Goal: Information Seeking & Learning: Learn about a topic

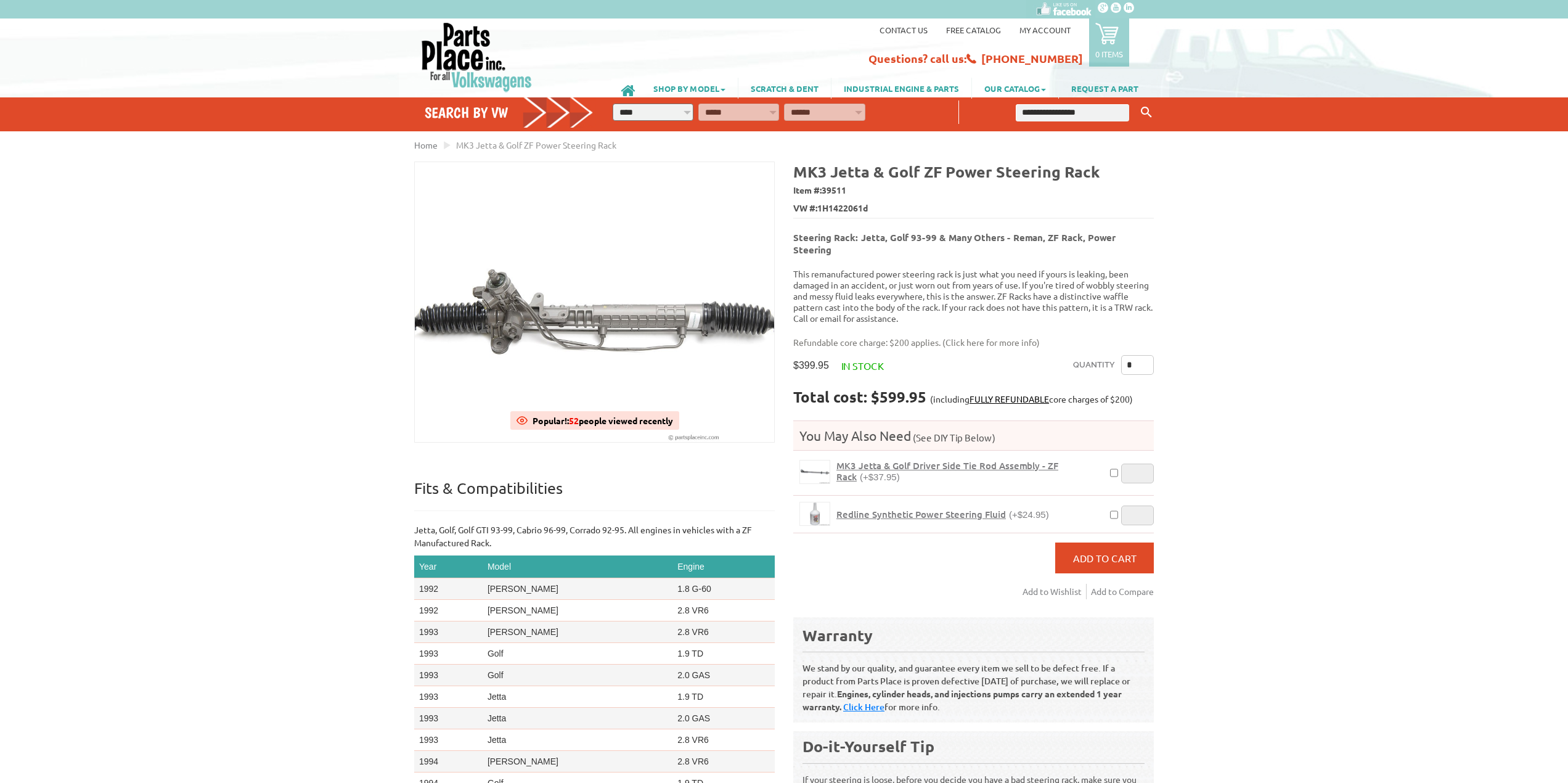
click at [1389, 314] on div "VW Diesel Engine Parts Diesel Cylinder Heads and Parts Diesel Timing Belts, Ten…" at bounding box center [784, 475] width 1568 height 950
click at [945, 460] on span "MK3 Jetta & Golf Driver Side Tie Rod Assembly - ZF Rack" at bounding box center [947, 471] width 222 height 24
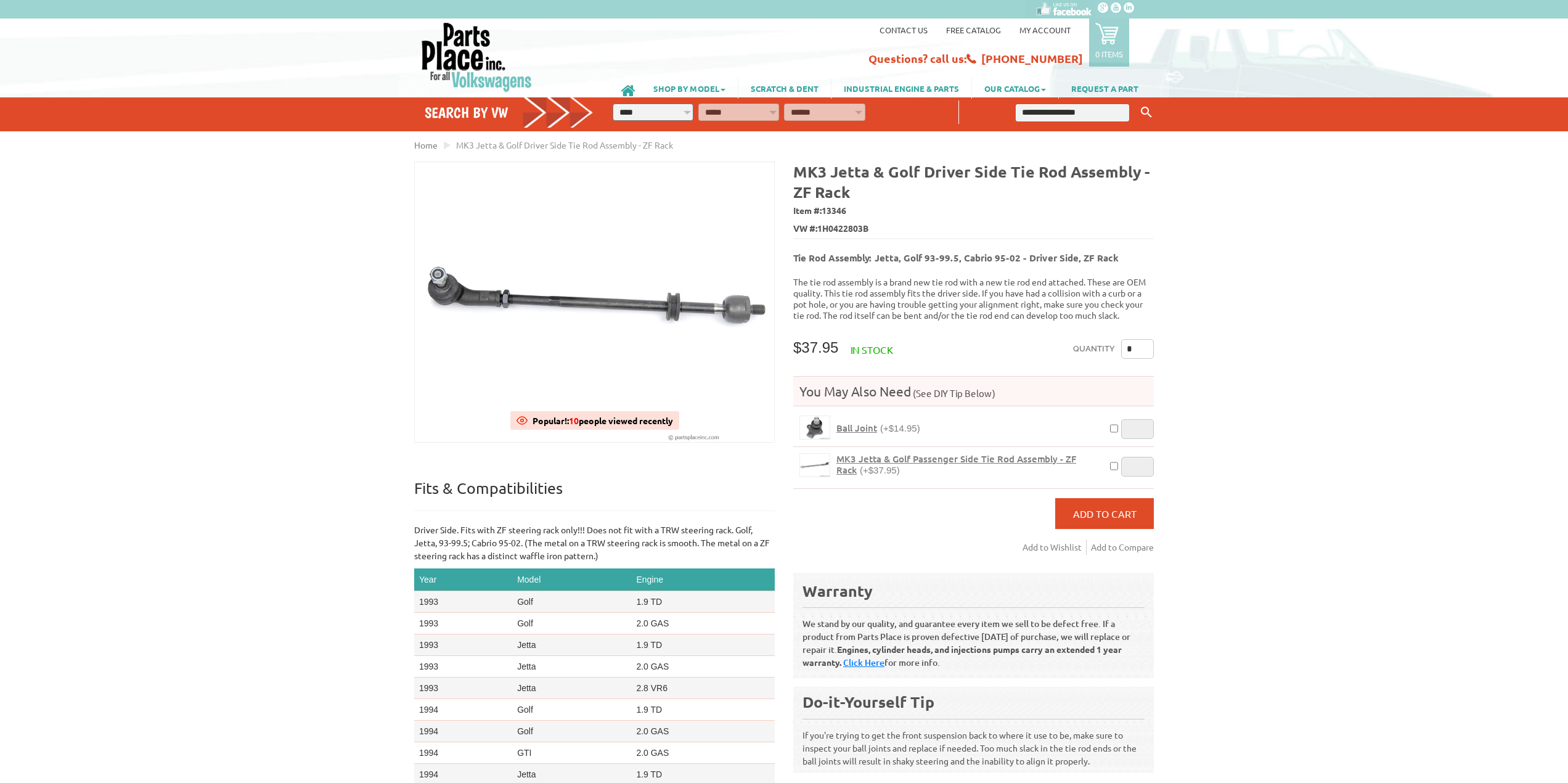
click at [459, 55] on img at bounding box center [476, 57] width 113 height 71
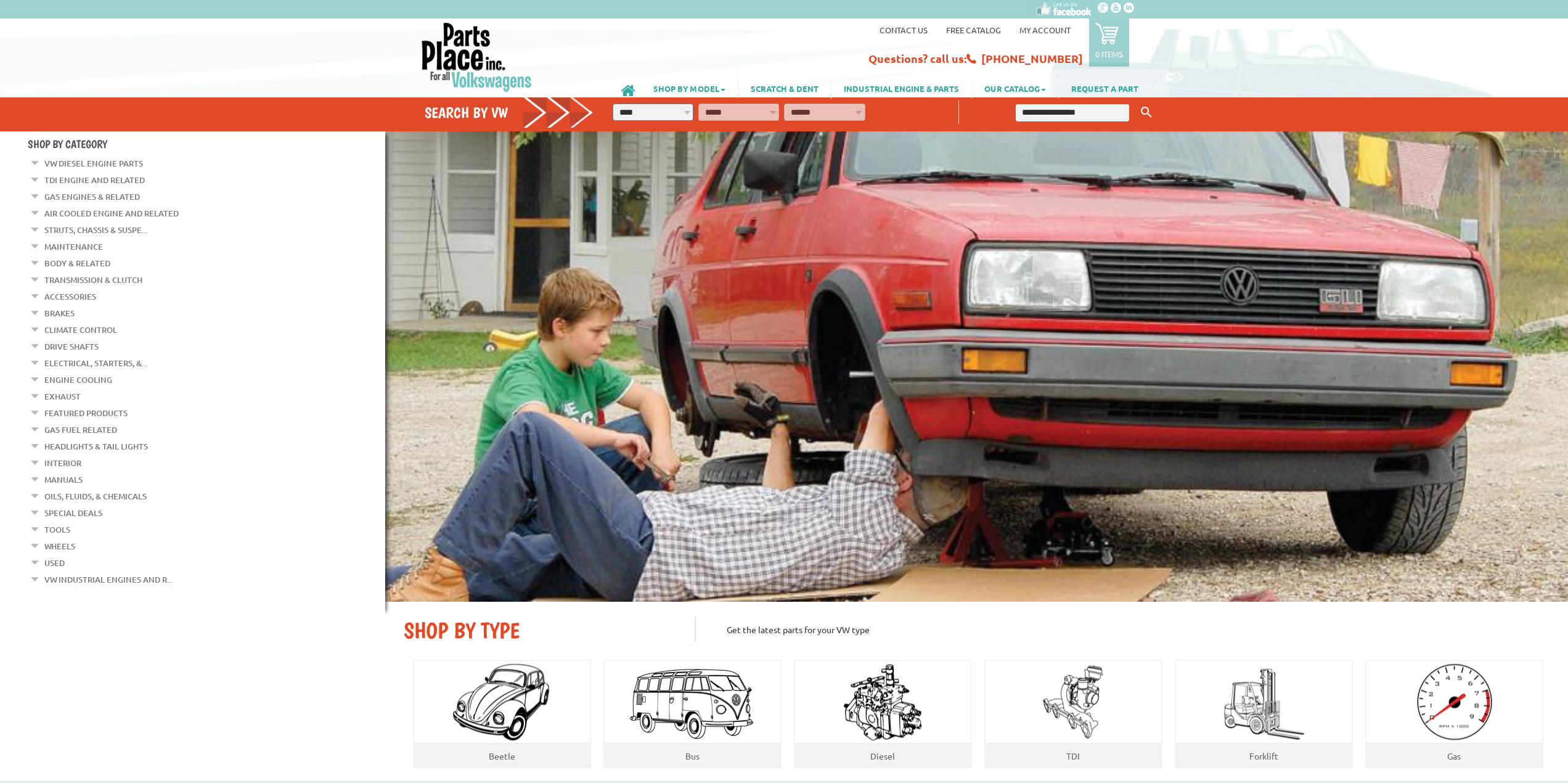
click at [655, 112] on select "**********" at bounding box center [653, 113] width 81 height 17
select select "*********"
click at [613, 104] on select "**********" at bounding box center [653, 113] width 81 height 17
click at [758, 112] on select "**********" at bounding box center [738, 113] width 81 height 17
select select "*********"
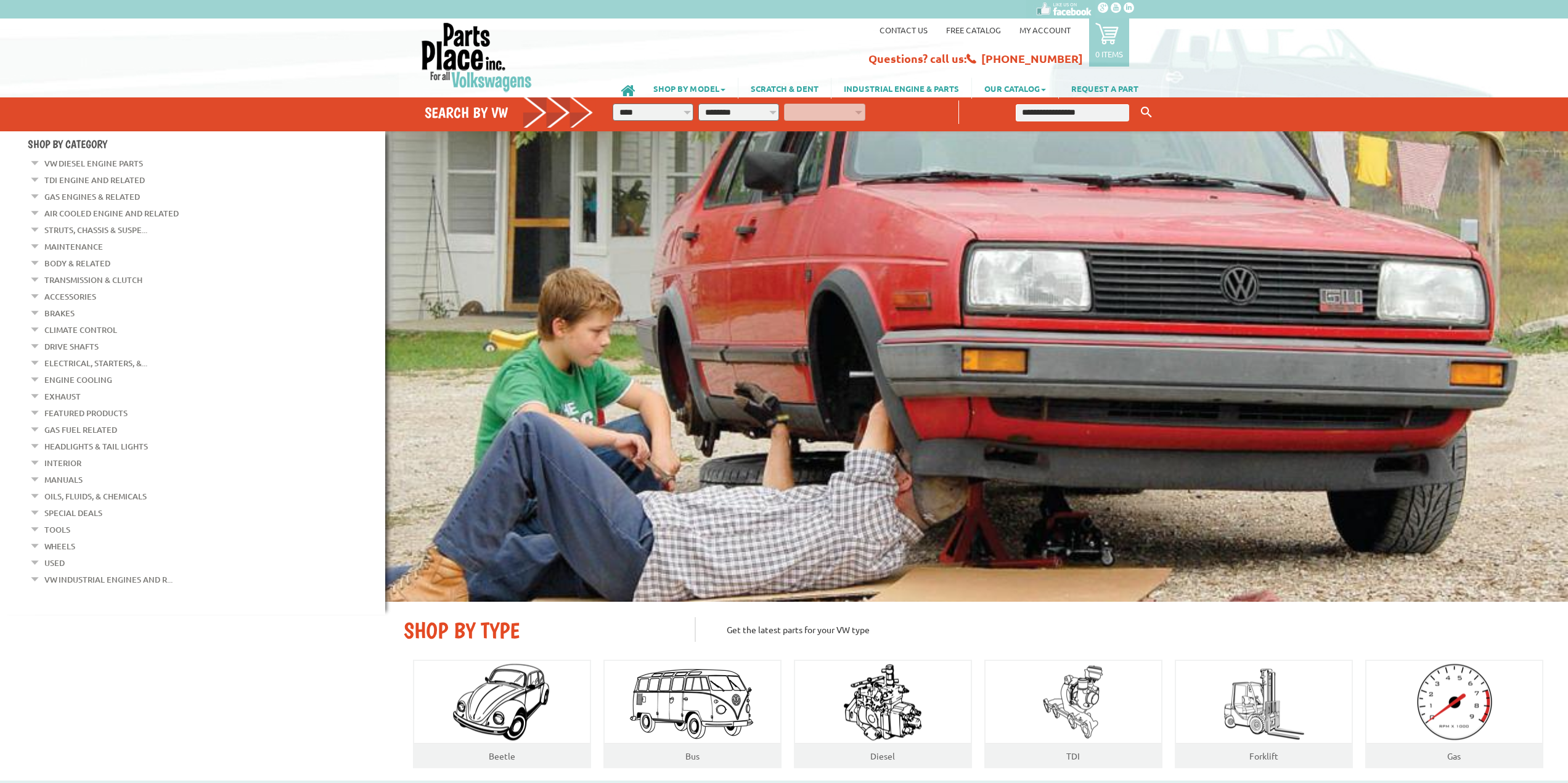
click at [698, 104] on select "**********" at bounding box center [738, 113] width 81 height 17
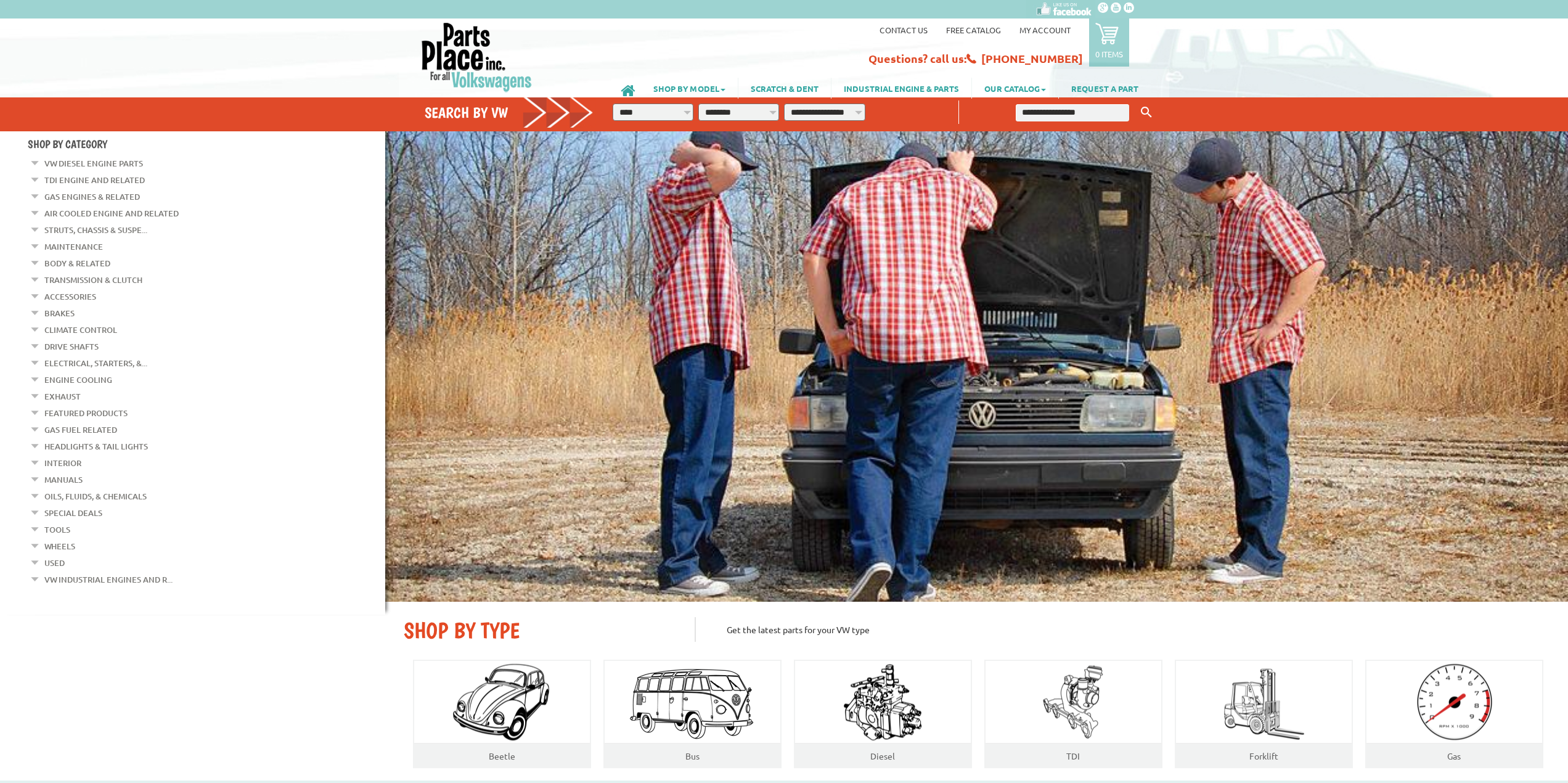
click at [839, 113] on select "**********" at bounding box center [824, 113] width 81 height 17
select select "*********"
click at [784, 104] on select "**********" at bounding box center [824, 113] width 81 height 17
click at [882, 115] on icon "button" at bounding box center [880, 110] width 11 height 11
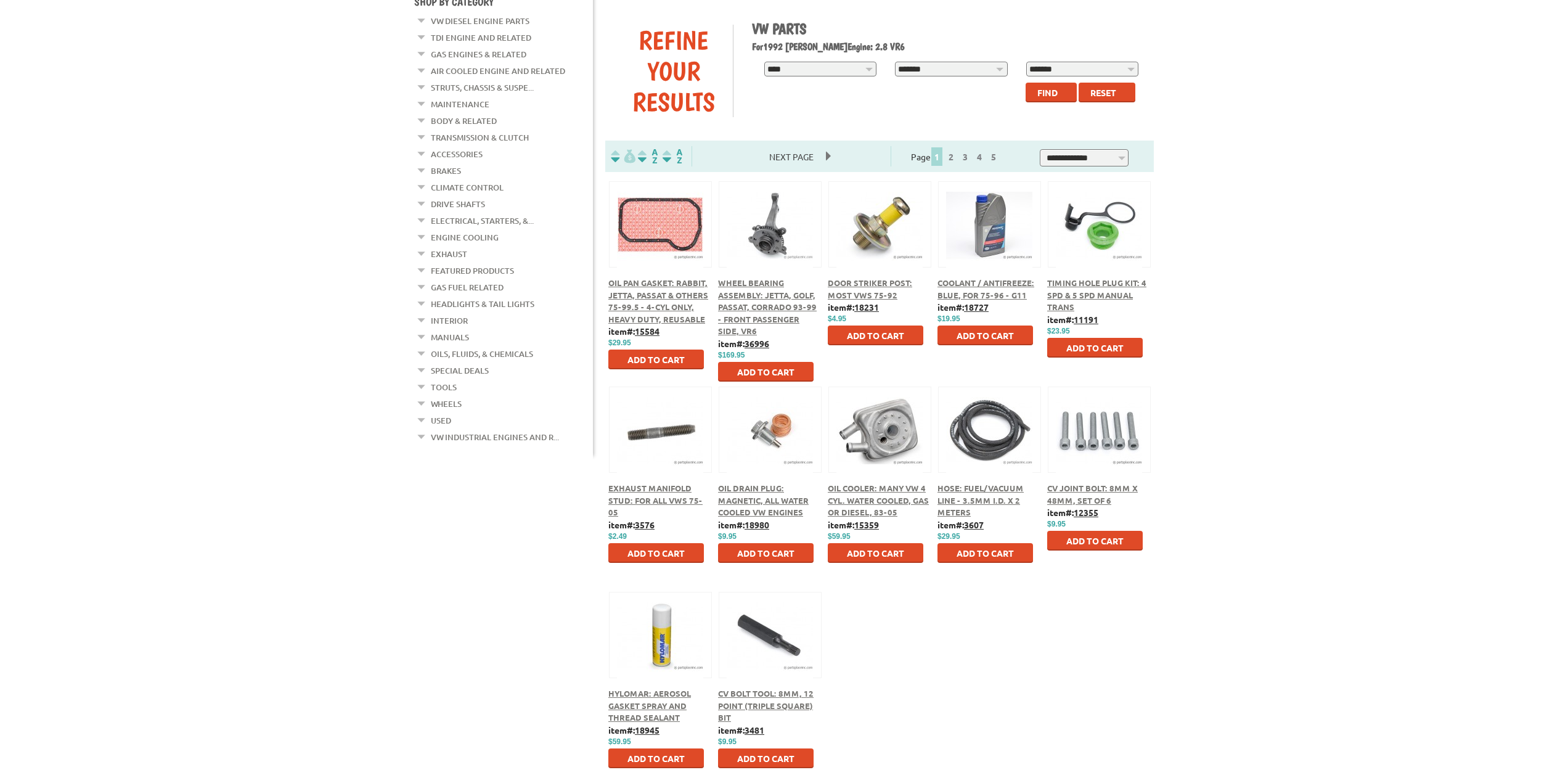
scroll to position [124, 0]
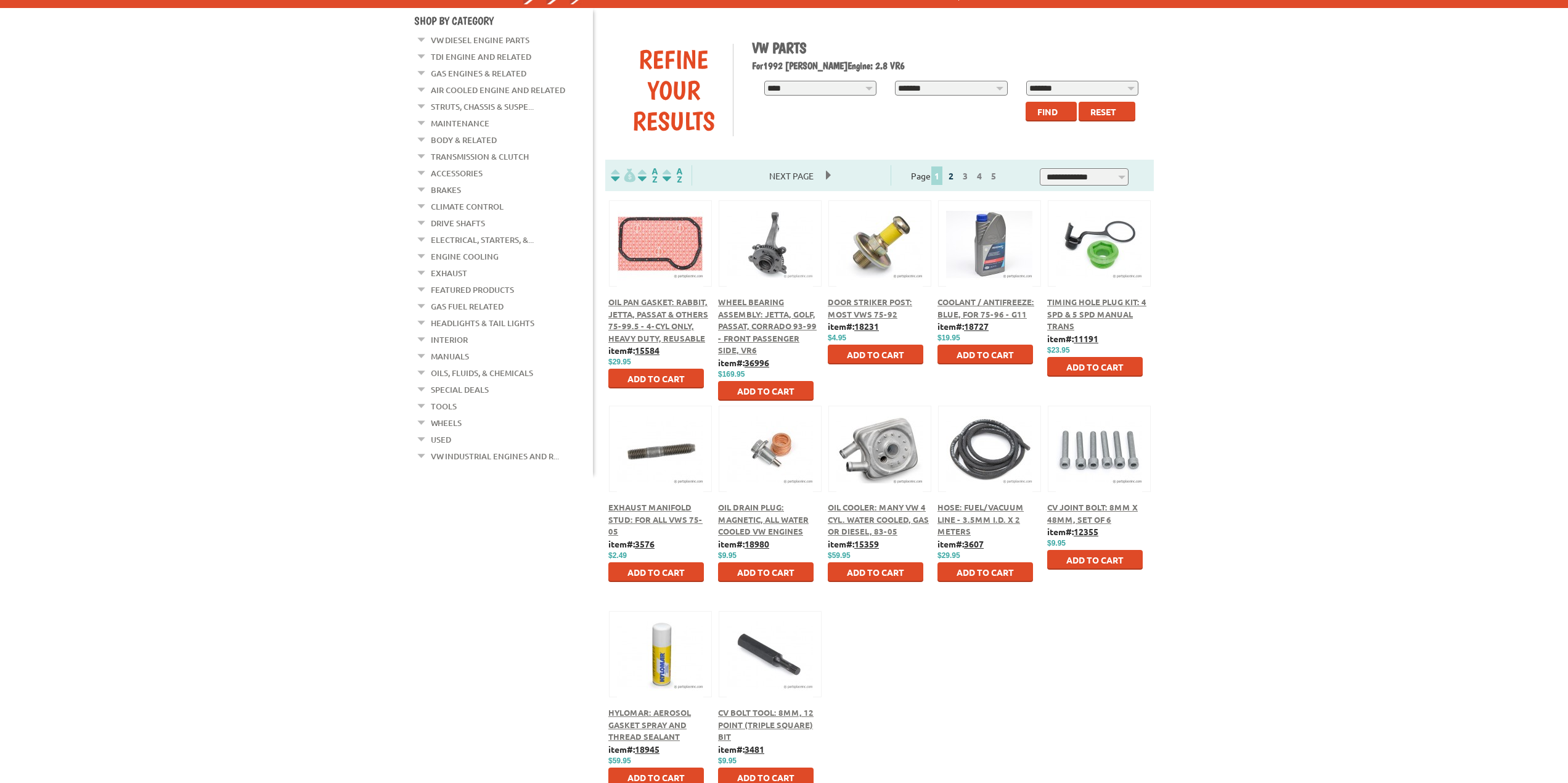
click at [957, 180] on link "2" at bounding box center [951, 175] width 11 height 11
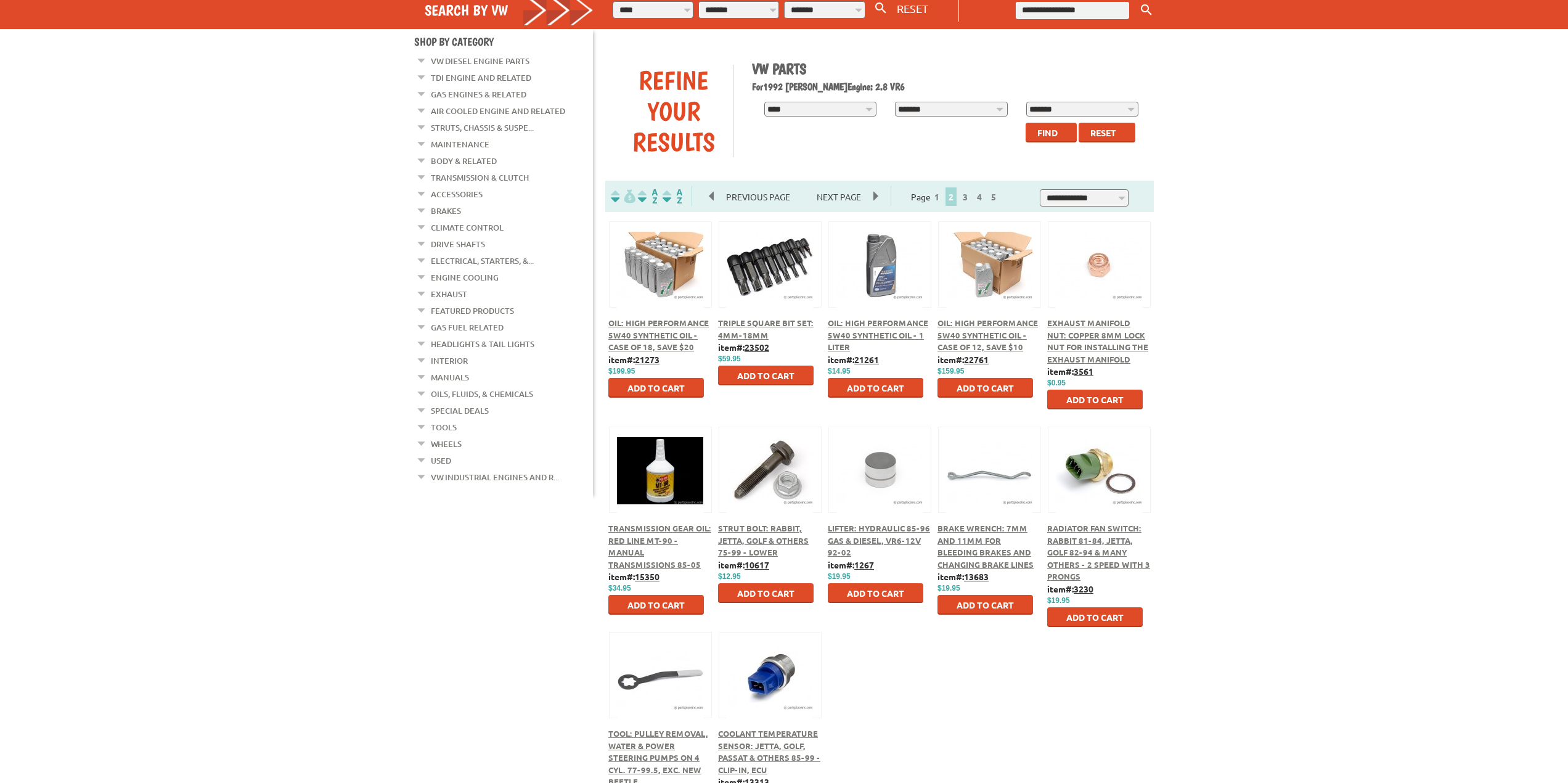
scroll to position [124, 0]
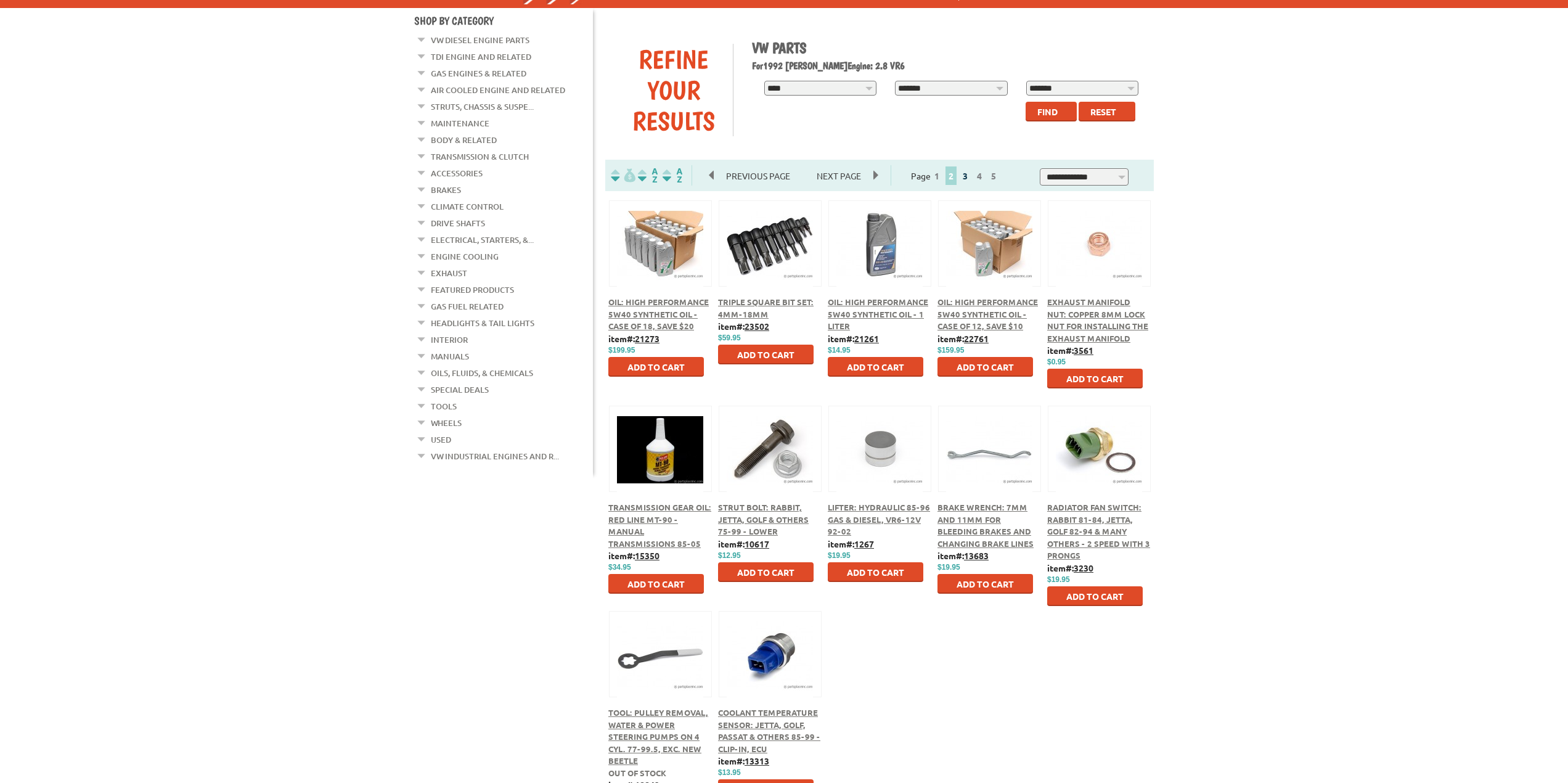
click at [971, 175] on link "3" at bounding box center [965, 175] width 11 height 11
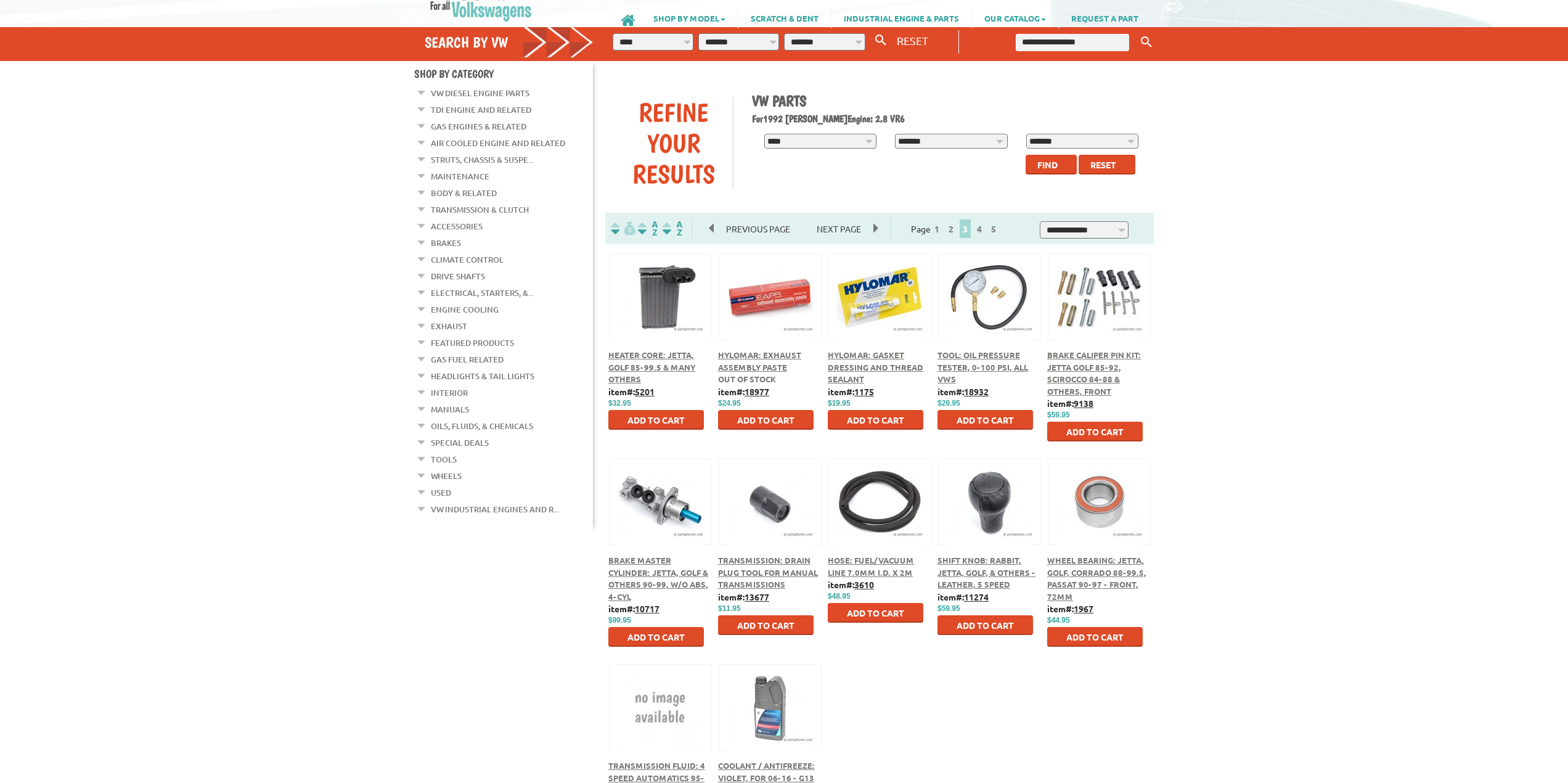
scroll to position [61, 0]
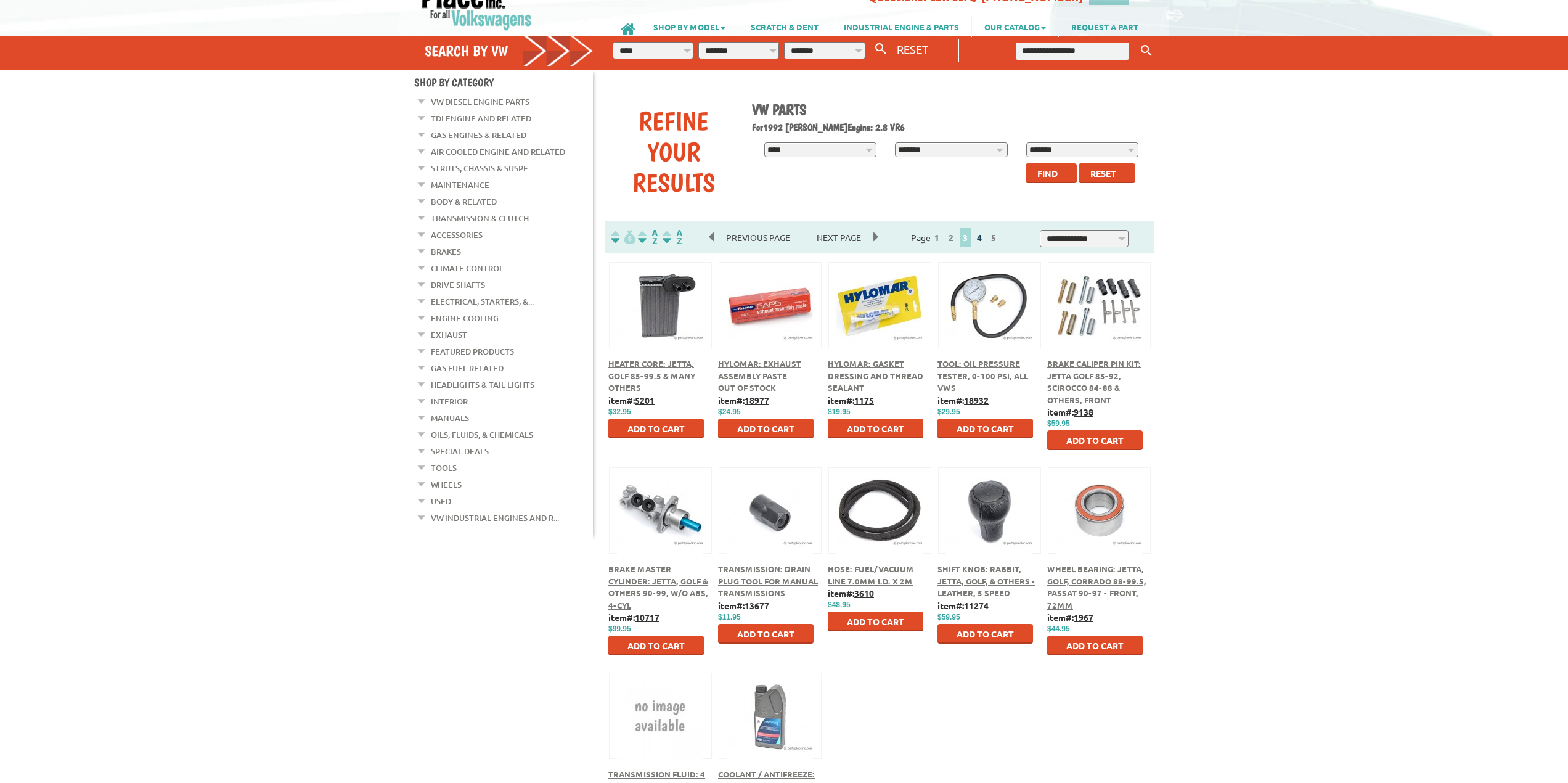
click at [985, 241] on link "4" at bounding box center [980, 238] width 11 height 11
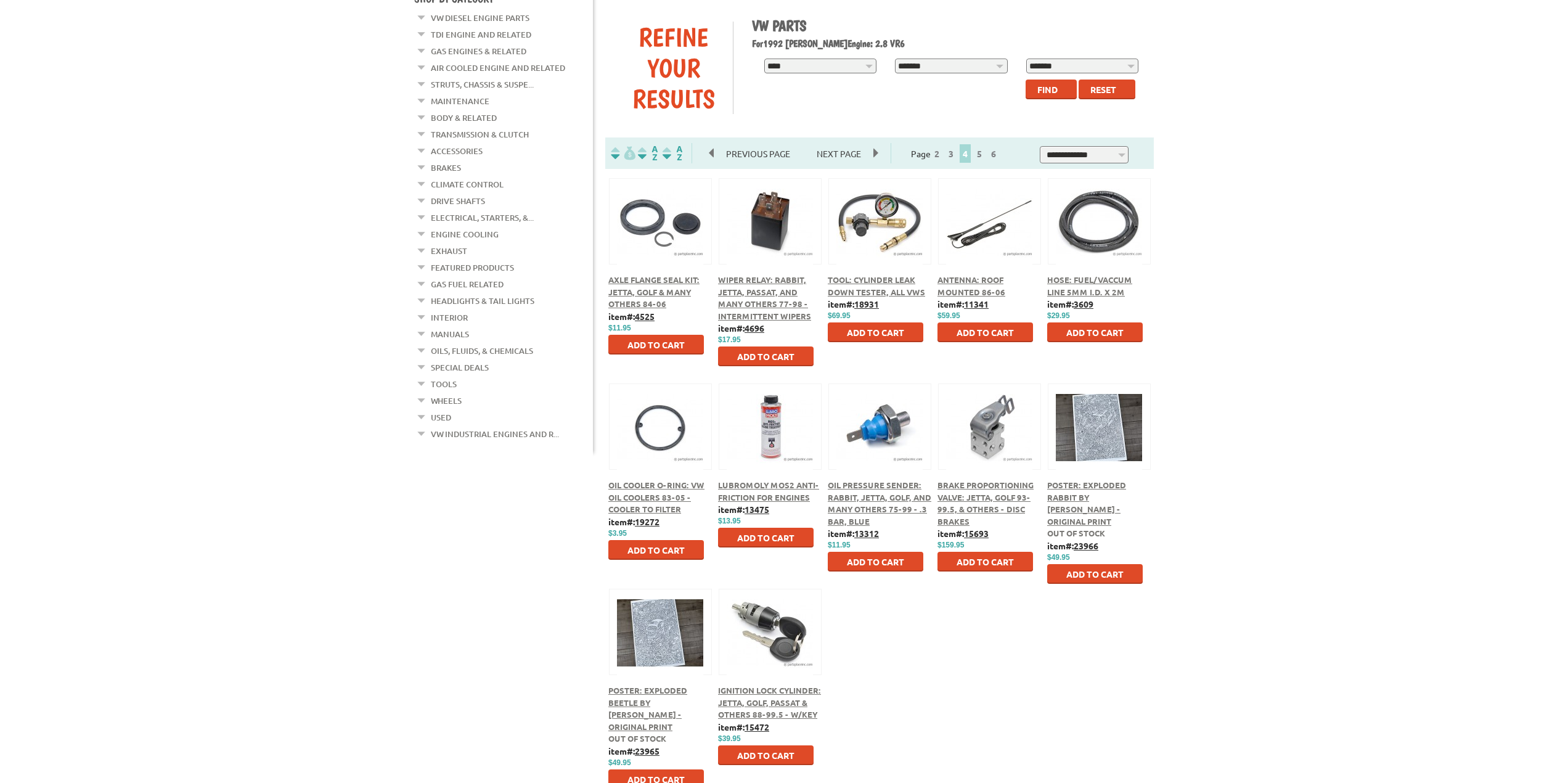
scroll to position [124, 0]
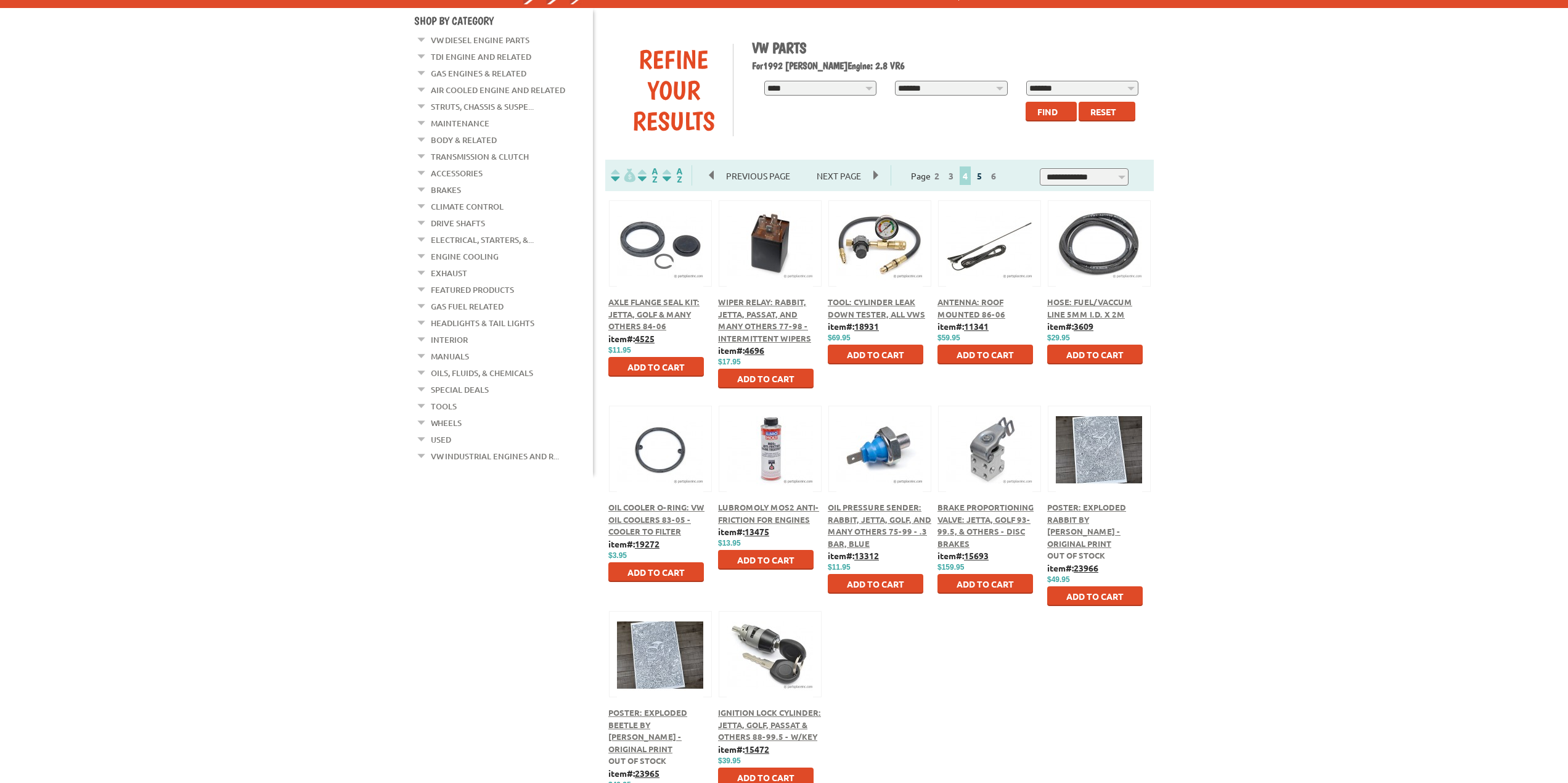
click at [985, 175] on link "5" at bounding box center [980, 175] width 11 height 11
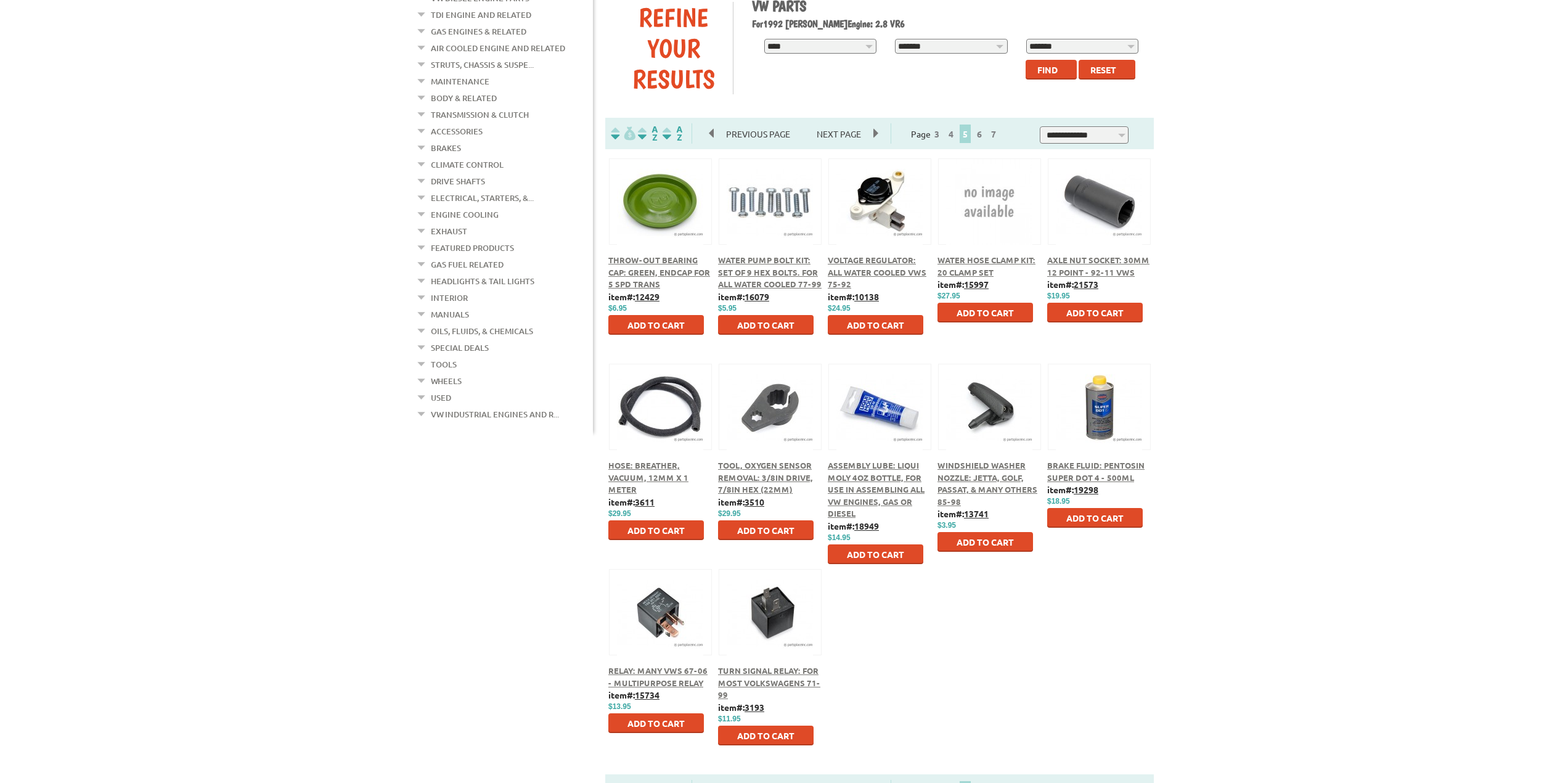
scroll to position [185, 0]
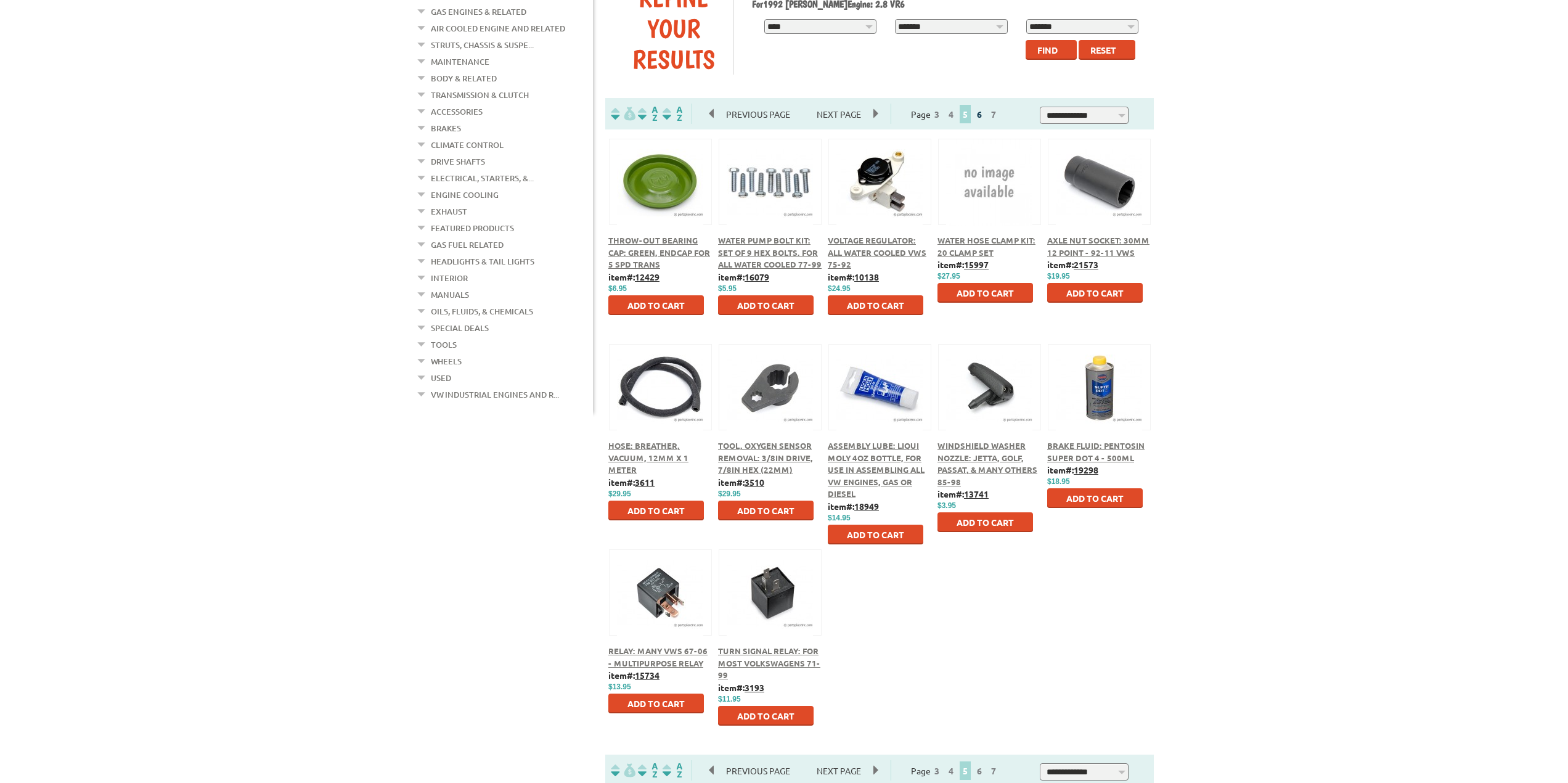
click at [985, 114] on link "6" at bounding box center [980, 114] width 11 height 11
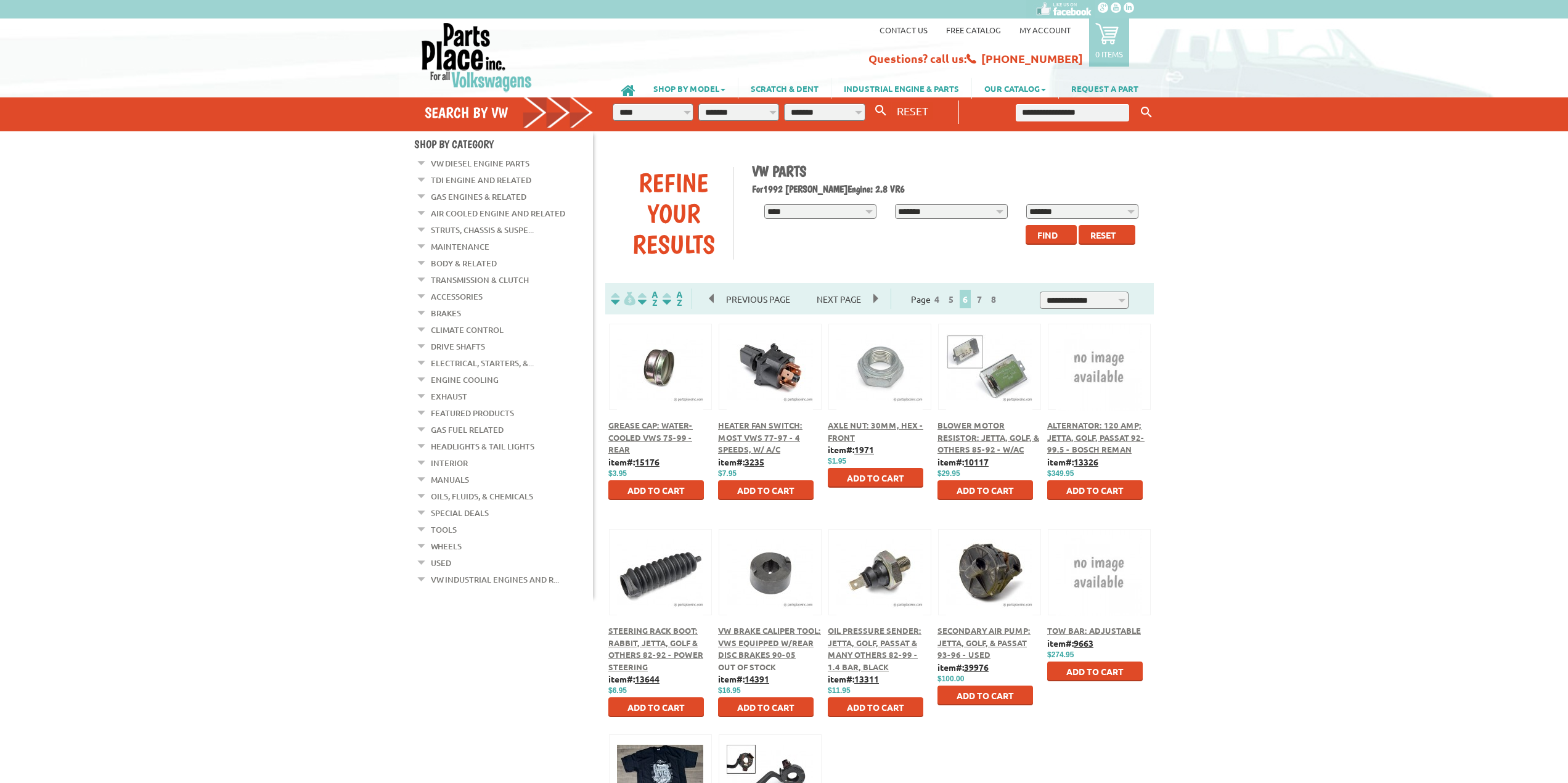
click at [448, 455] on link "Interior" at bounding box center [449, 463] width 37 height 16
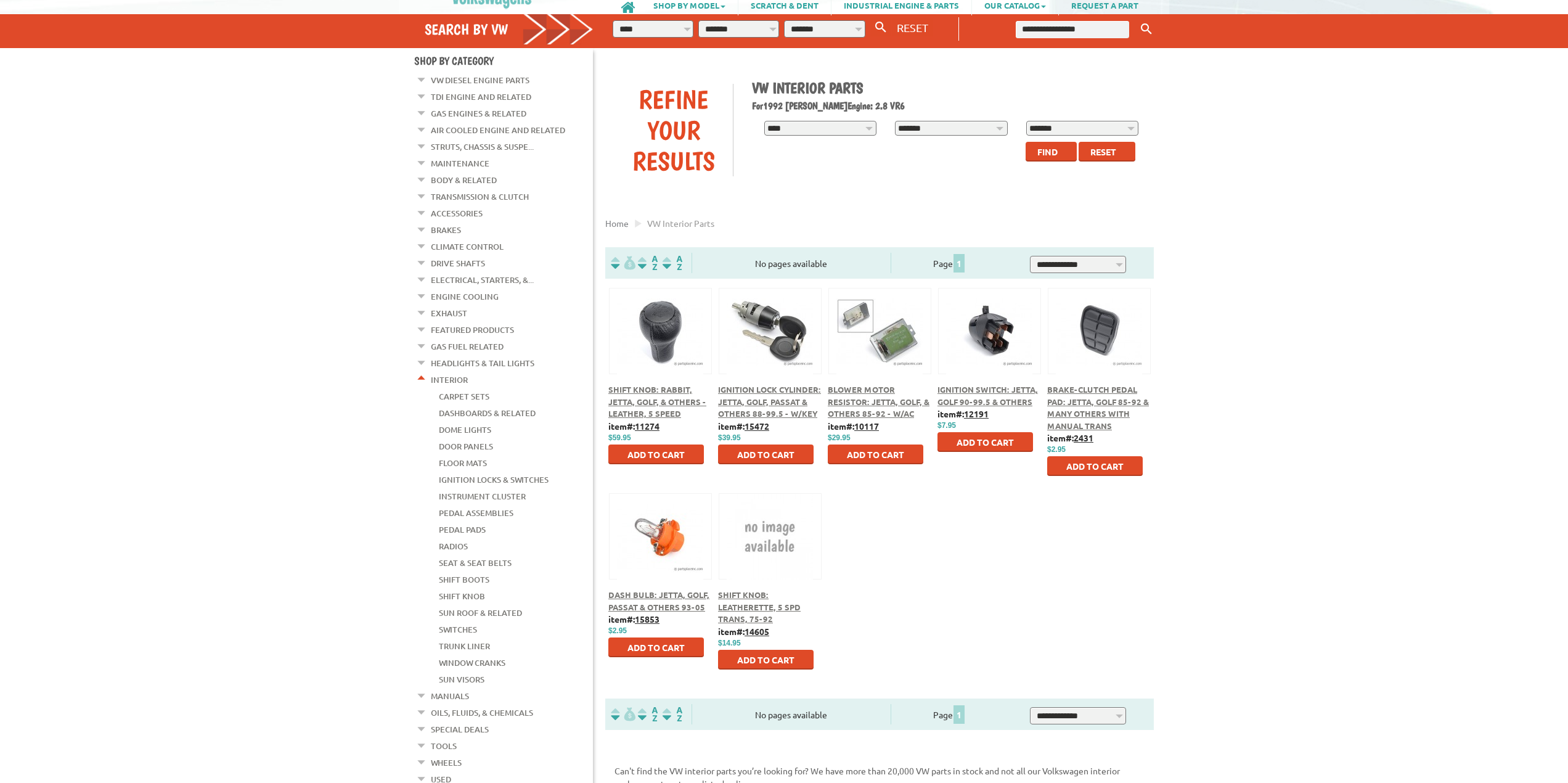
scroll to position [61, 0]
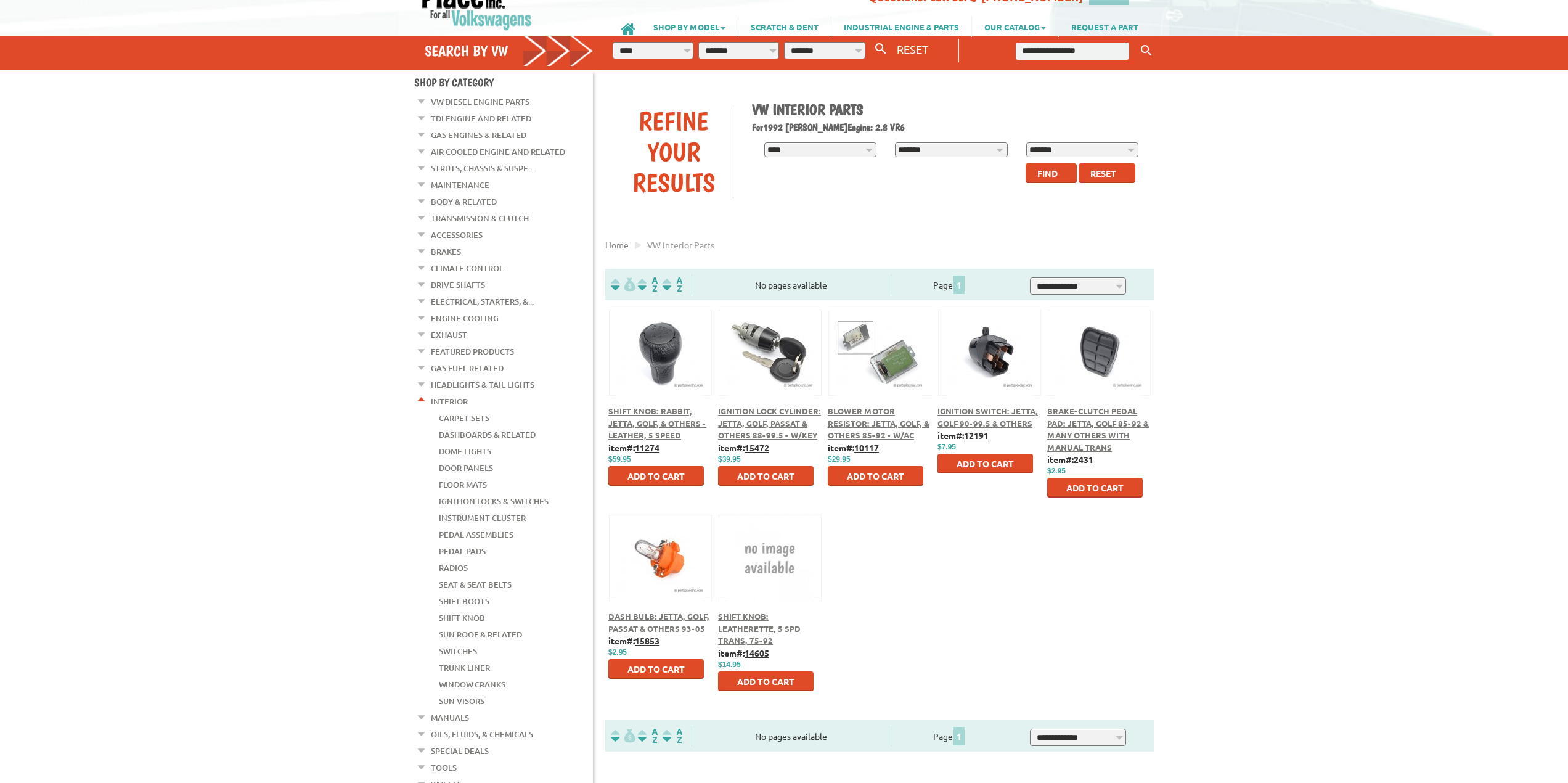
click at [465, 410] on link "Carpet Sets" at bounding box center [464, 418] width 50 height 16
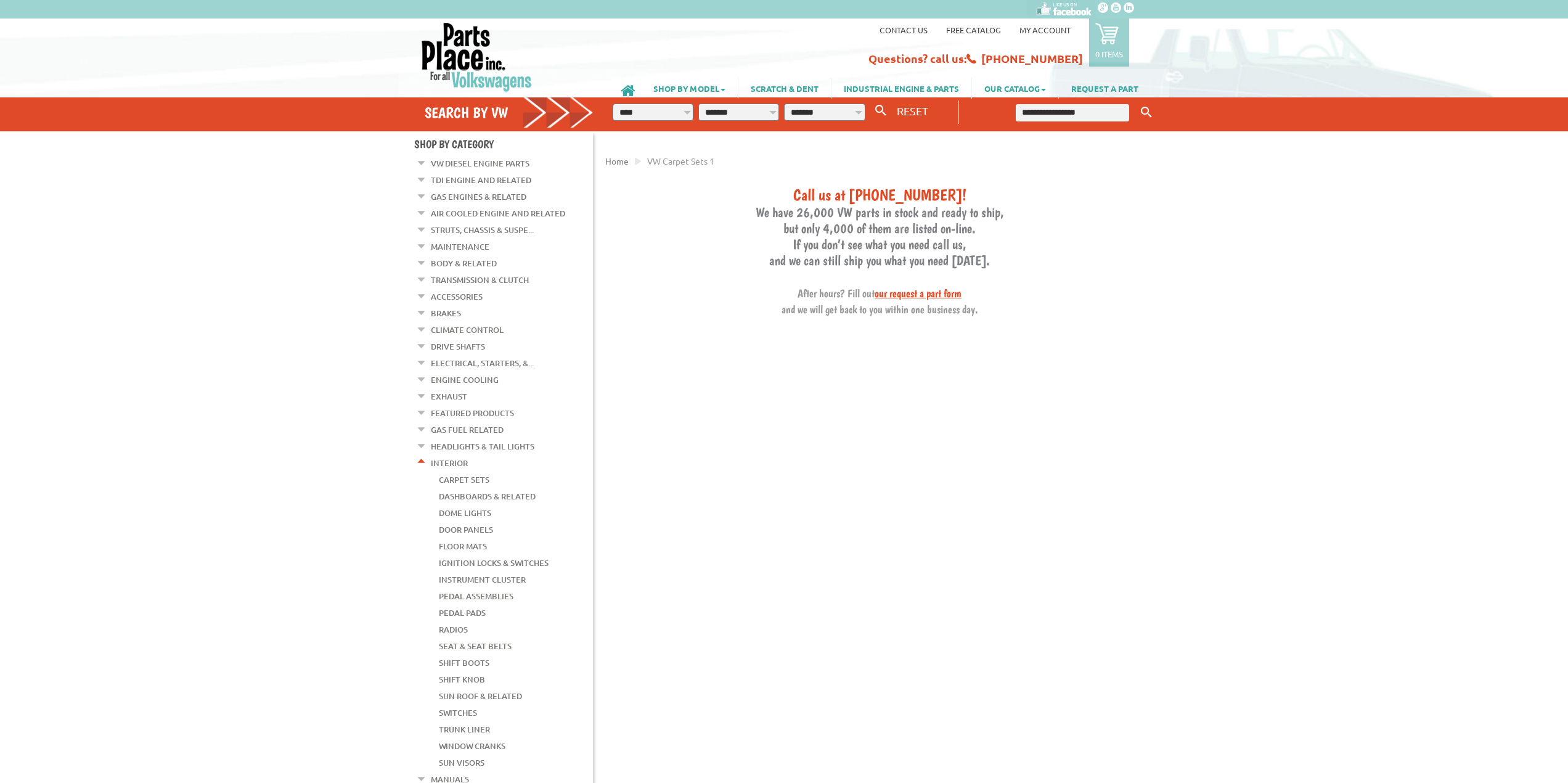
click at [485, 488] on link "Dashboards & Related" at bounding box center [487, 496] width 97 height 16
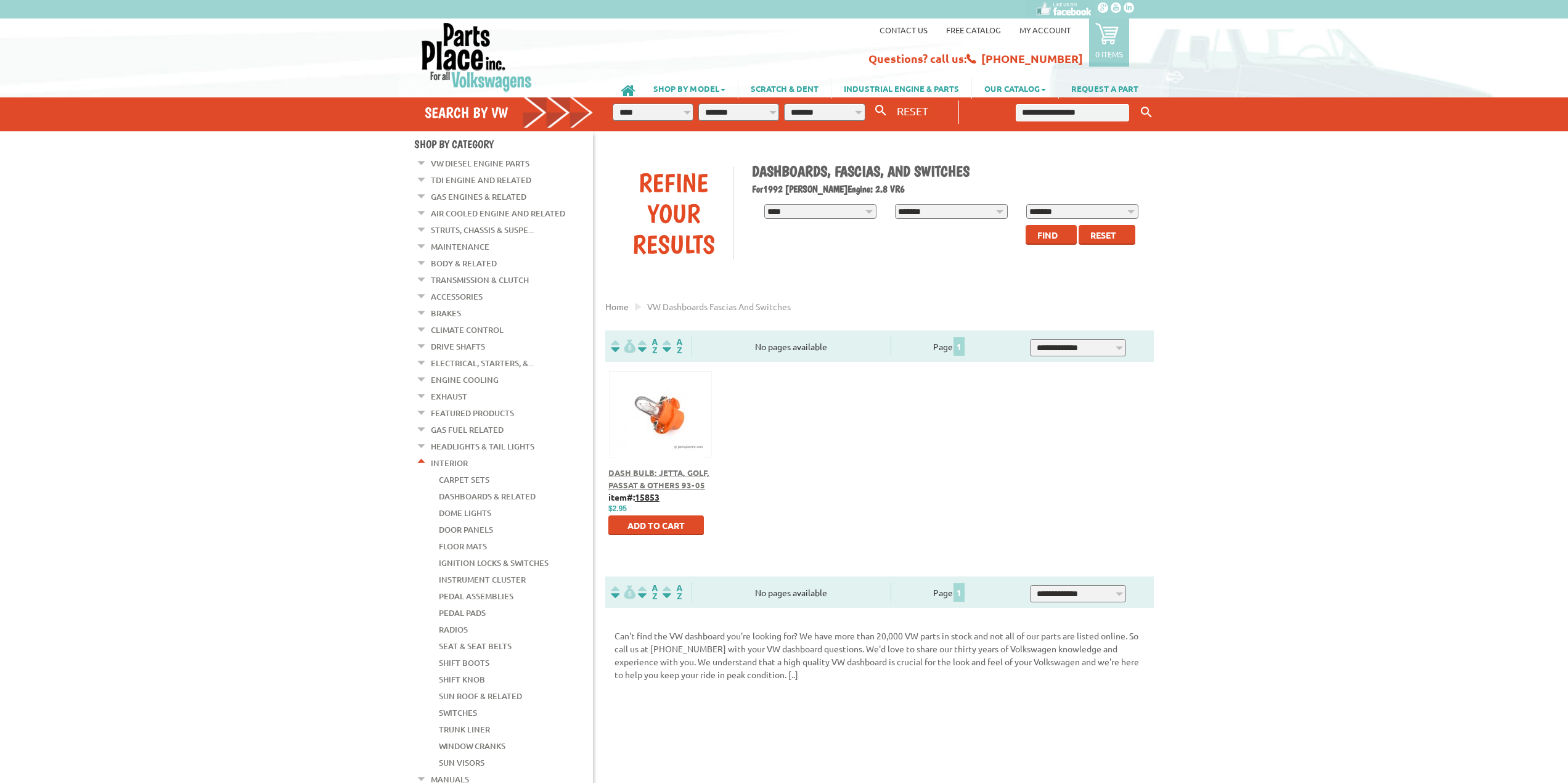
click at [454, 455] on link "Interior" at bounding box center [449, 463] width 37 height 16
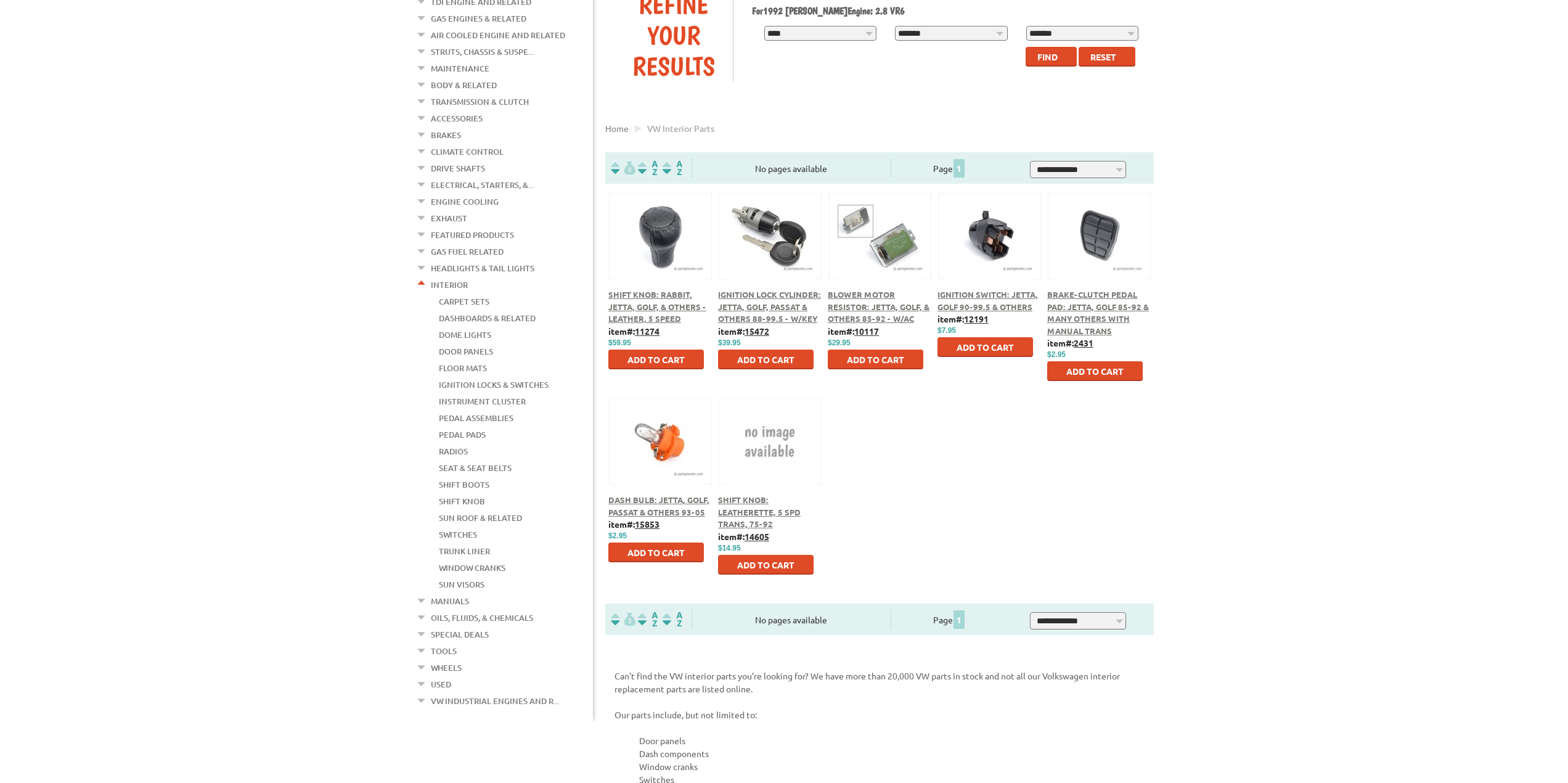
scroll to position [185, 0]
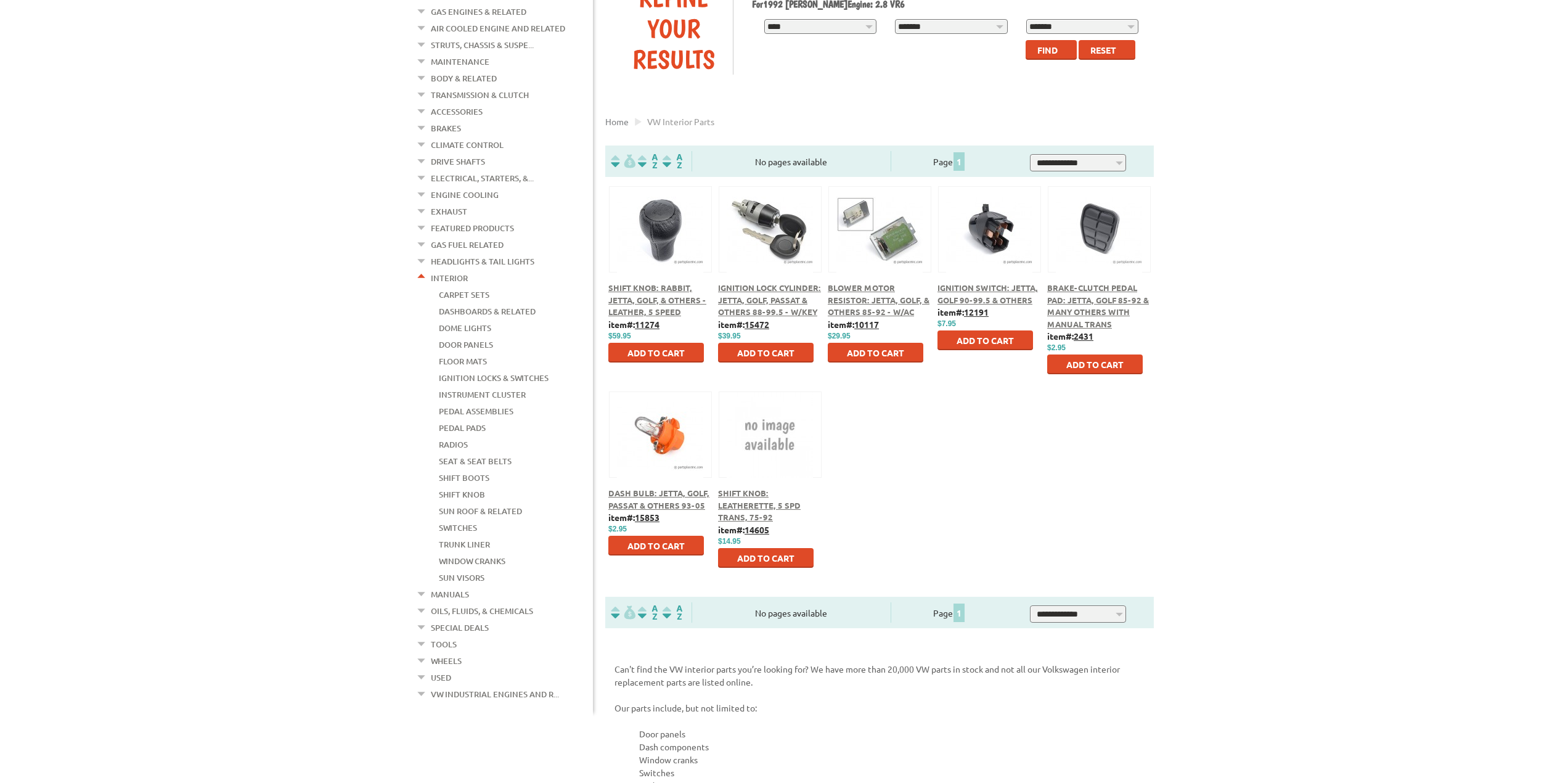
click at [659, 454] on img at bounding box center [660, 435] width 87 height 87
click at [654, 497] on span "Dash Bulb: Jetta, Golf, Passat & Others 93-05" at bounding box center [659, 499] width 101 height 23
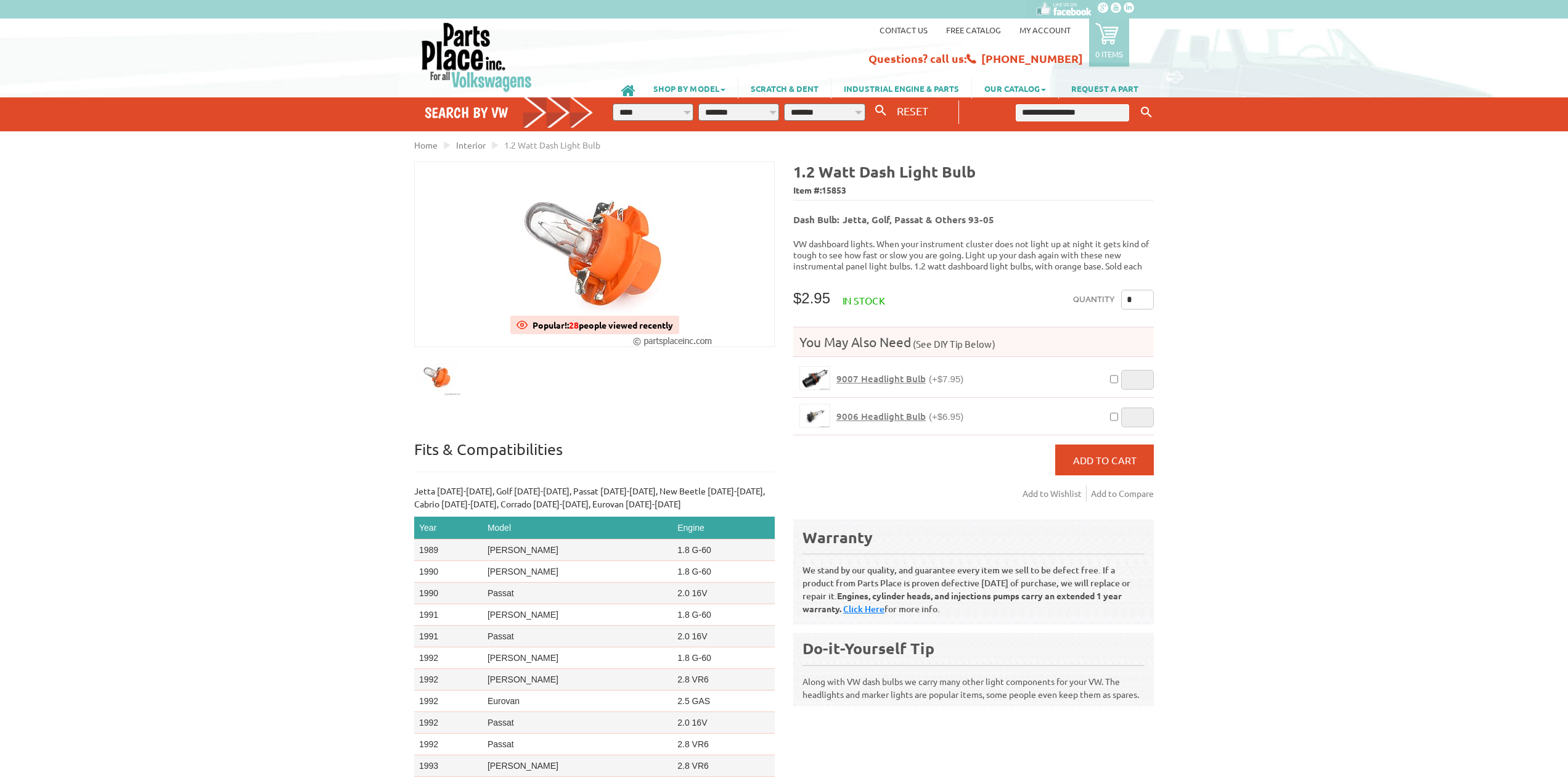
click at [0, 0] on div at bounding box center [0, 0] width 0 height 0
click at [459, 42] on img at bounding box center [476, 57] width 113 height 71
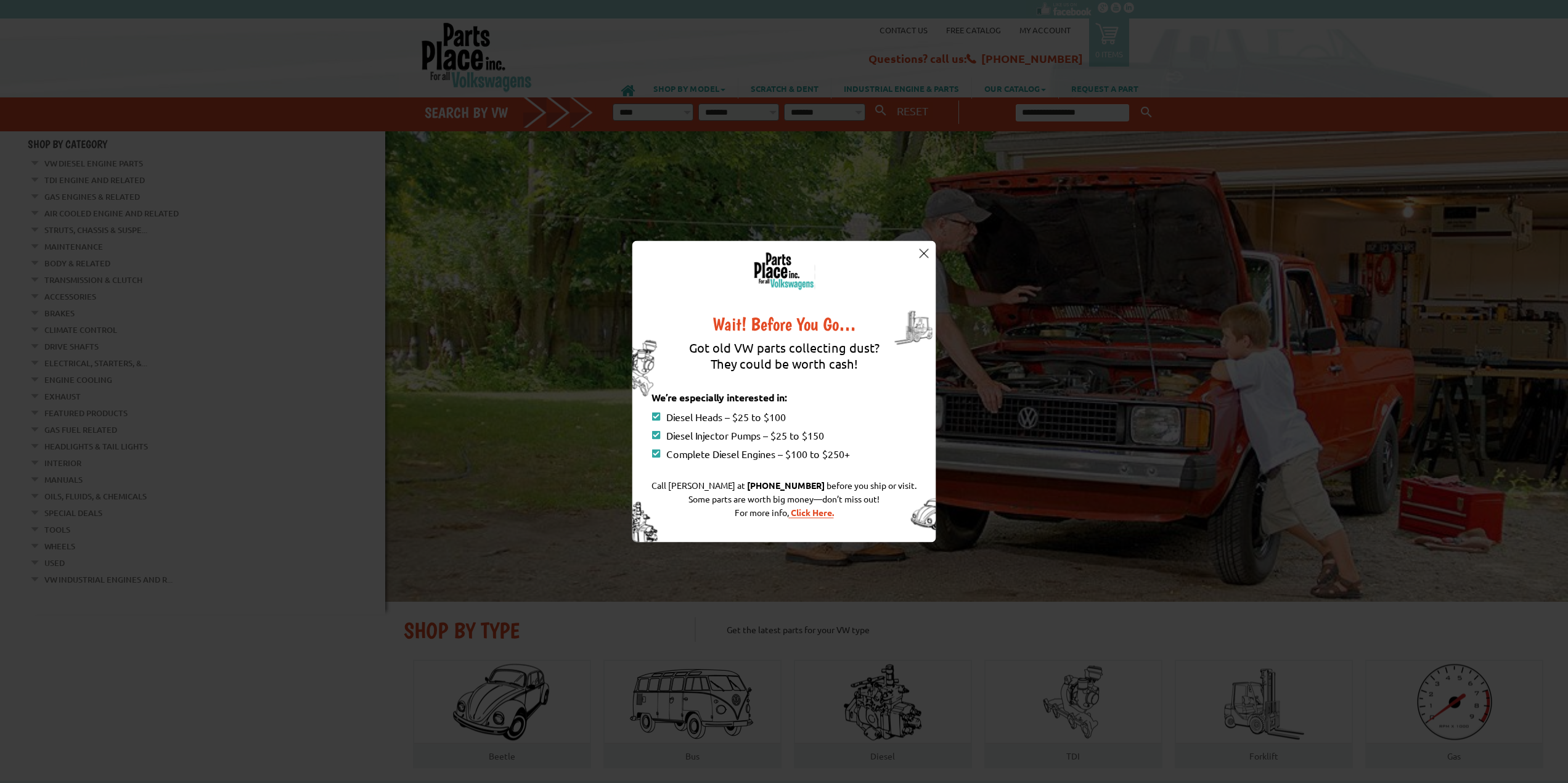
click at [924, 252] on img at bounding box center [924, 253] width 9 height 9
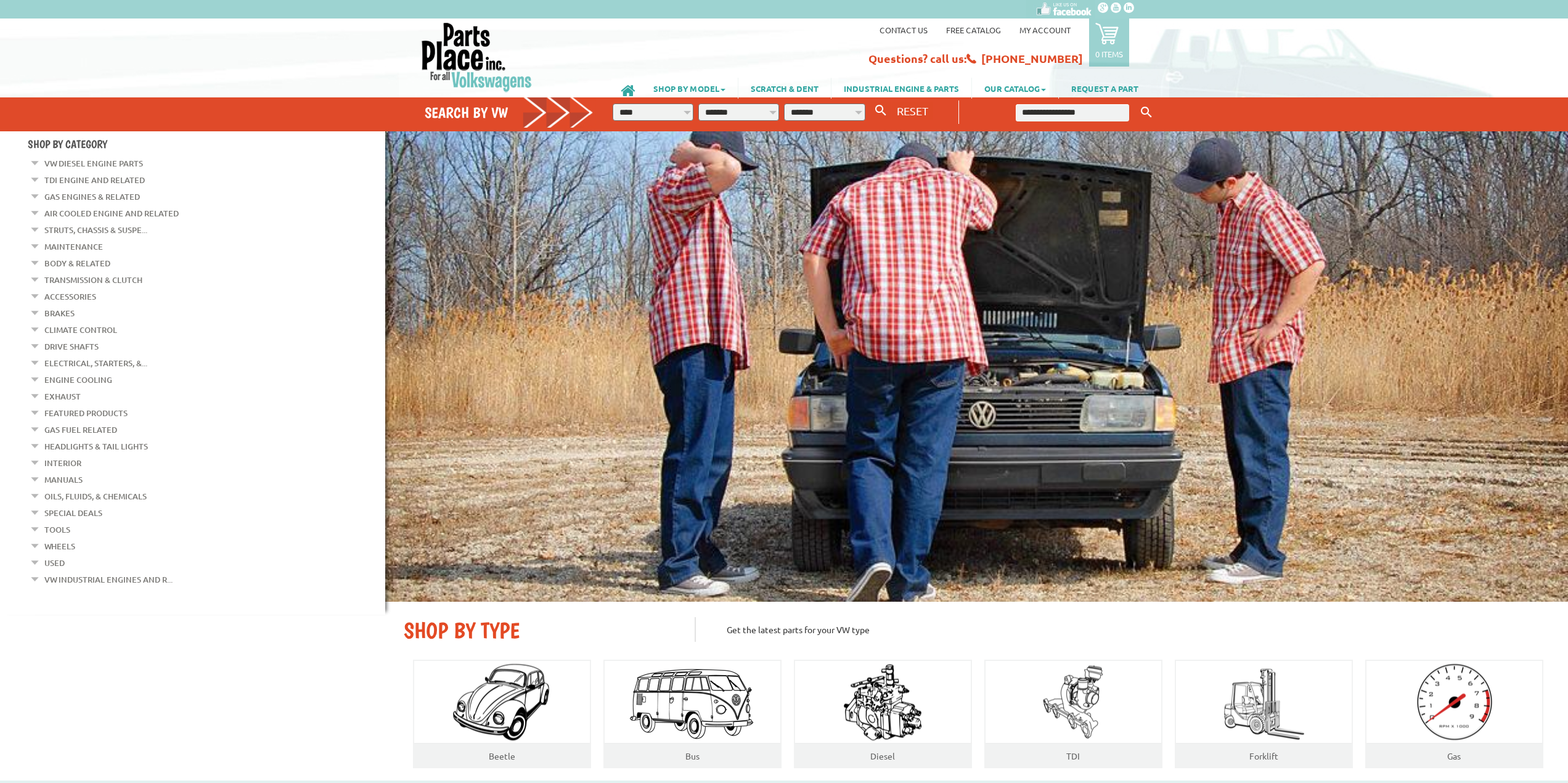
click at [95, 260] on link "Body & Related" at bounding box center [77, 263] width 66 height 16
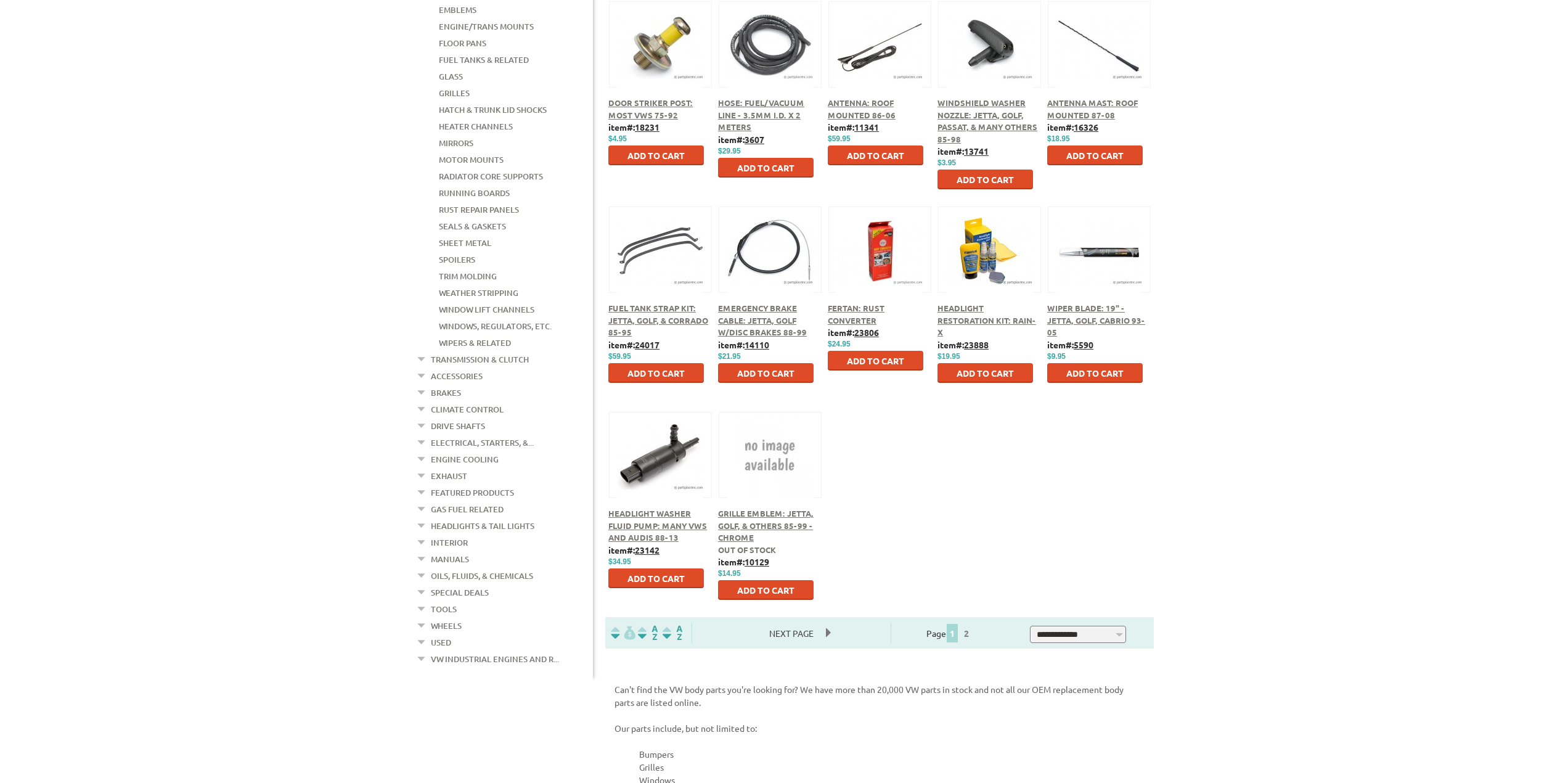
scroll to position [61, 0]
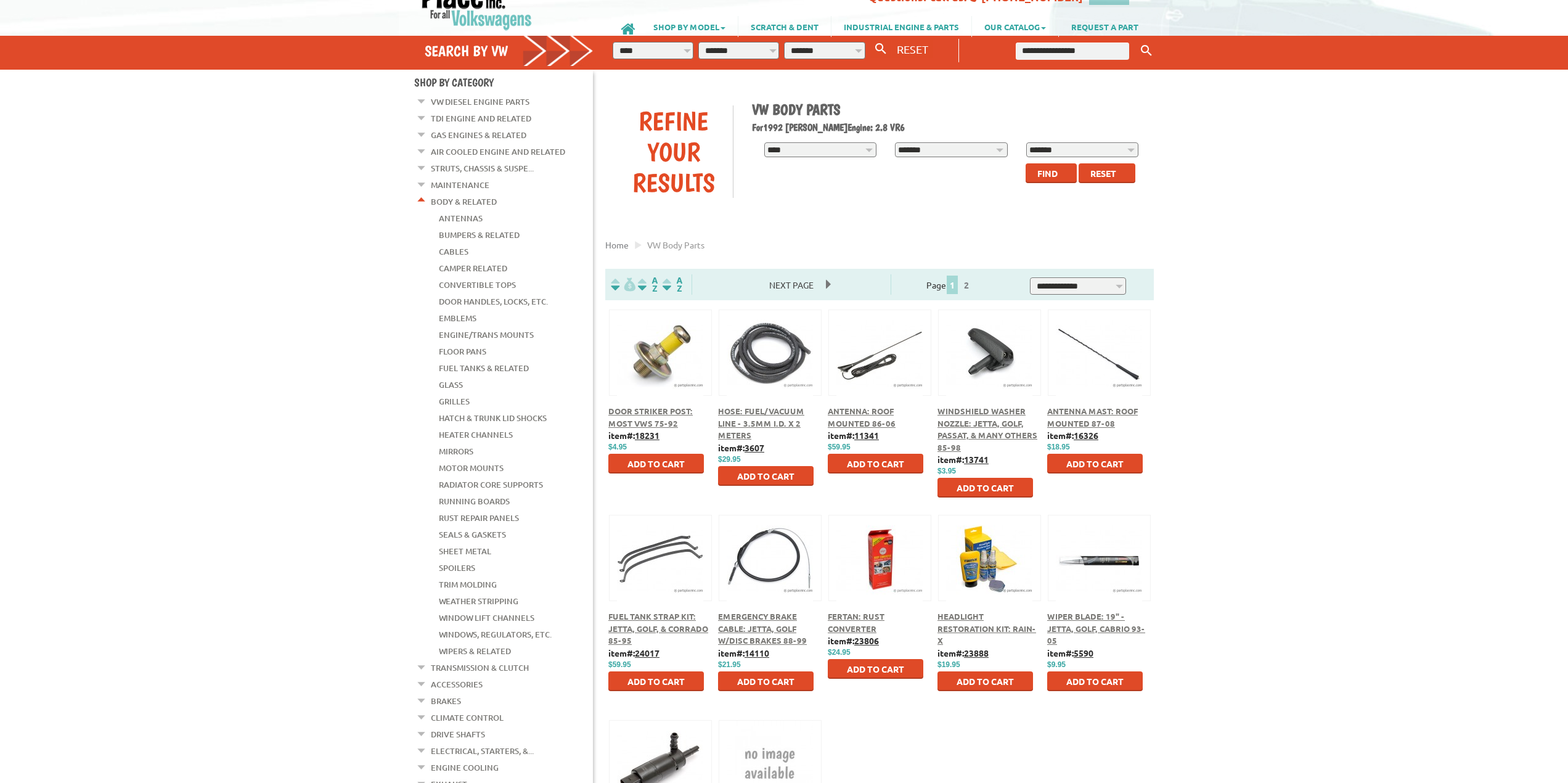
click at [419, 197] on em at bounding box center [422, 198] width 12 height 13
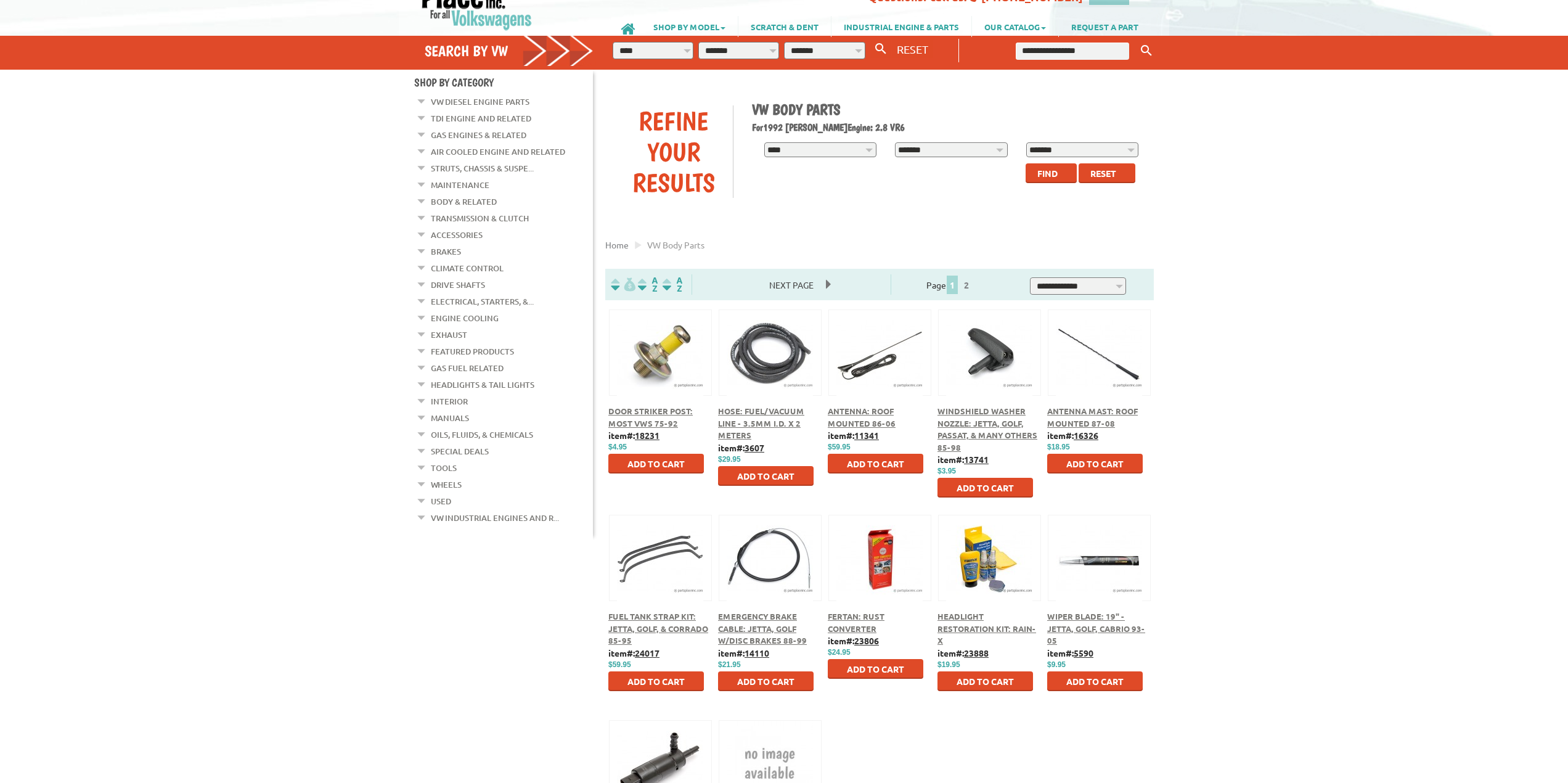
click at [419, 508] on em at bounding box center [422, 515] width 12 height 13
click at [422, 166] on em at bounding box center [422, 165] width 12 height 13
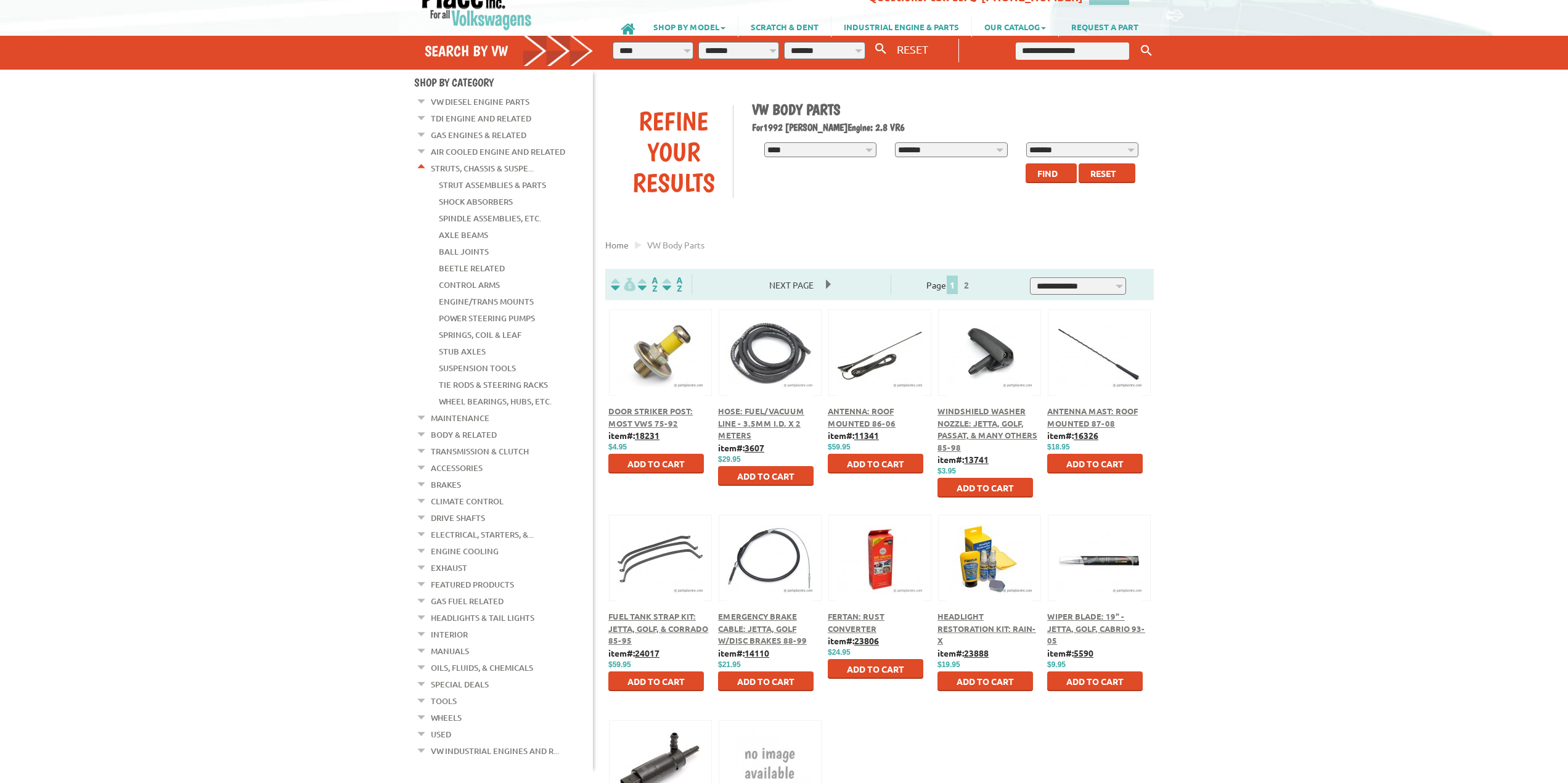
click at [422, 166] on em at bounding box center [422, 165] width 12 height 13
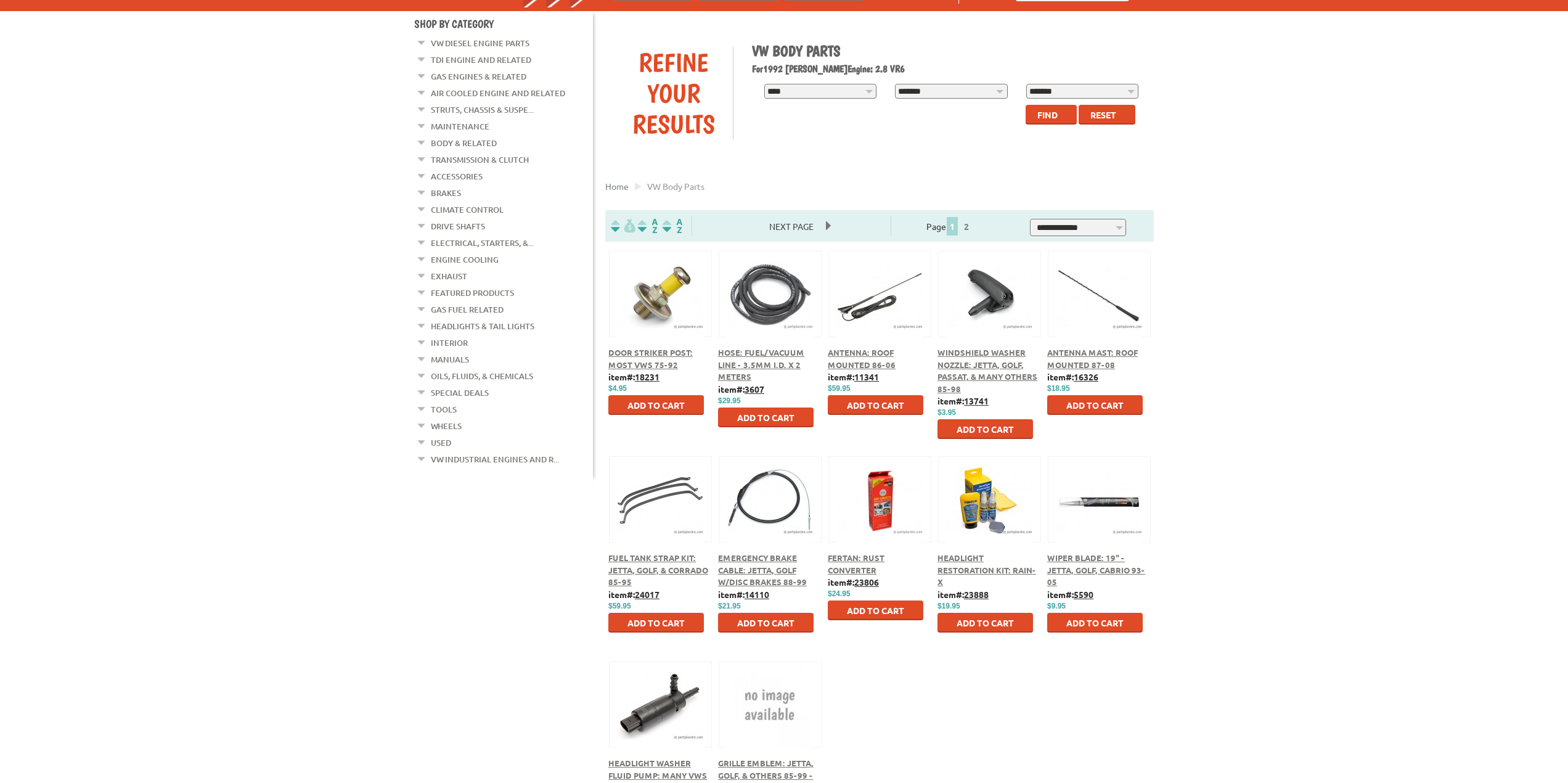
scroll to position [0, 0]
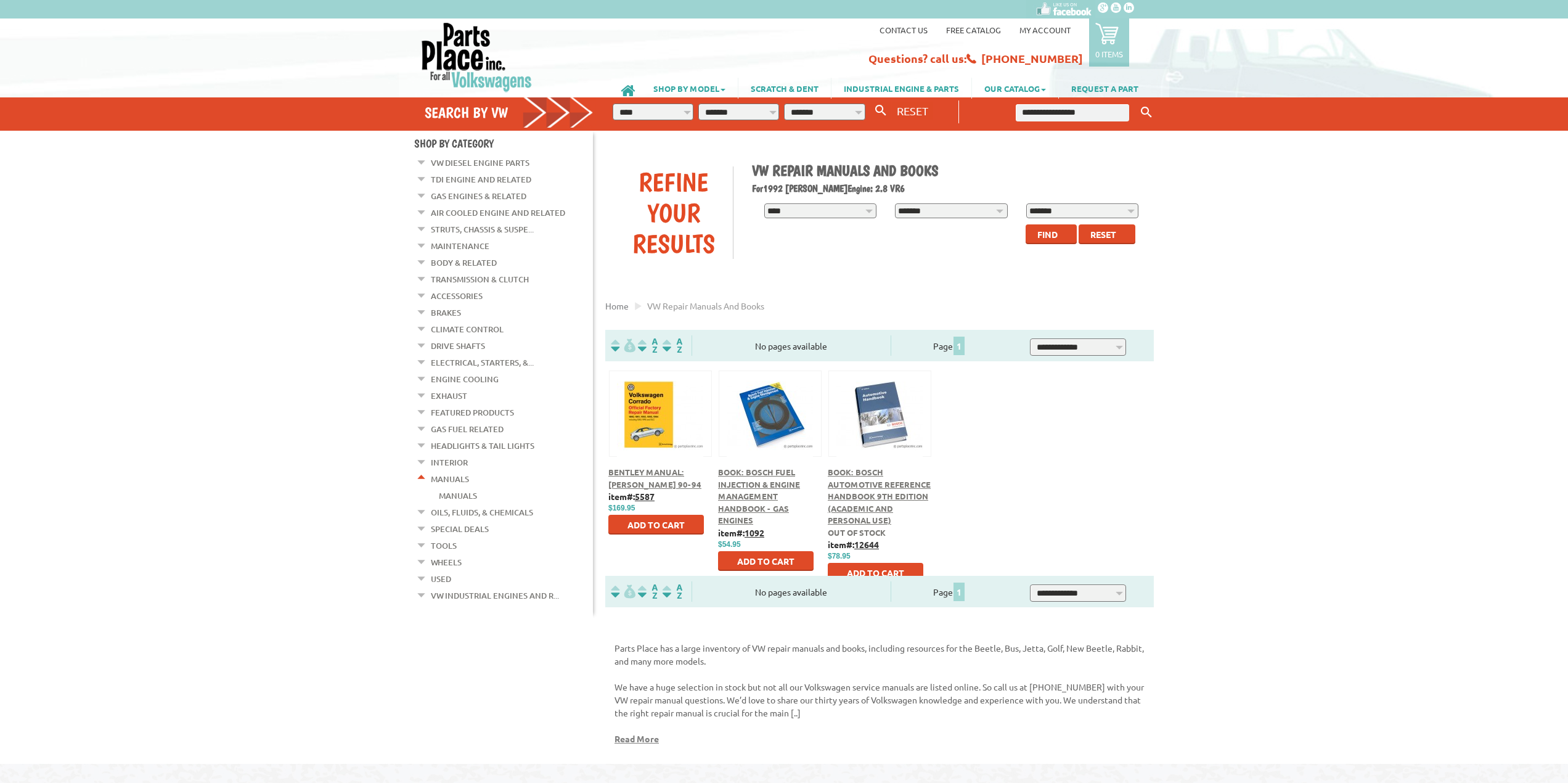
click at [865, 488] on span "Book: Bosch Automotive Reference Handbook 9th Edition (Academic and Personal us…" at bounding box center [879, 496] width 103 height 58
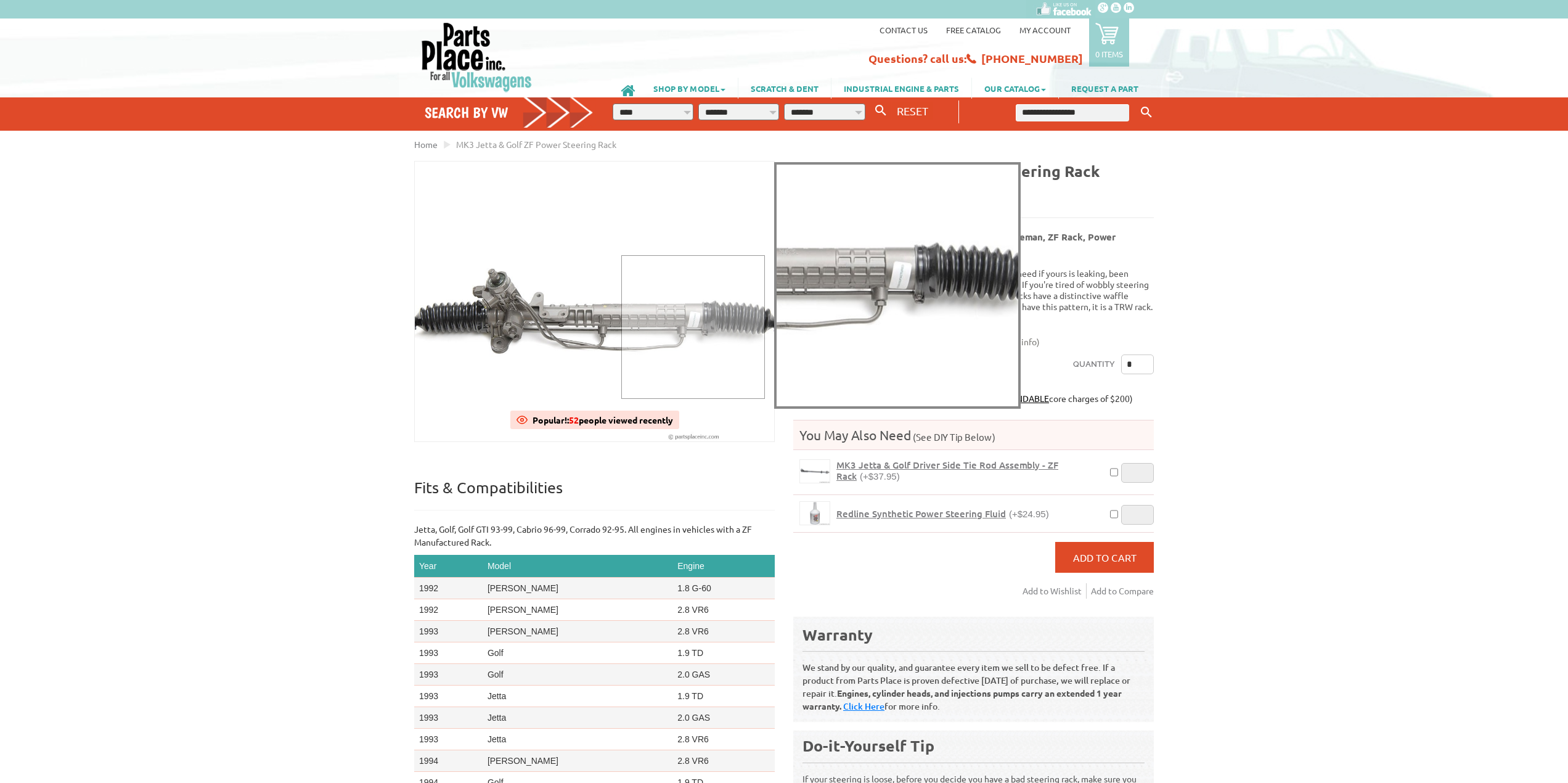
click at [692, 326] on div at bounding box center [693, 327] width 144 height 144
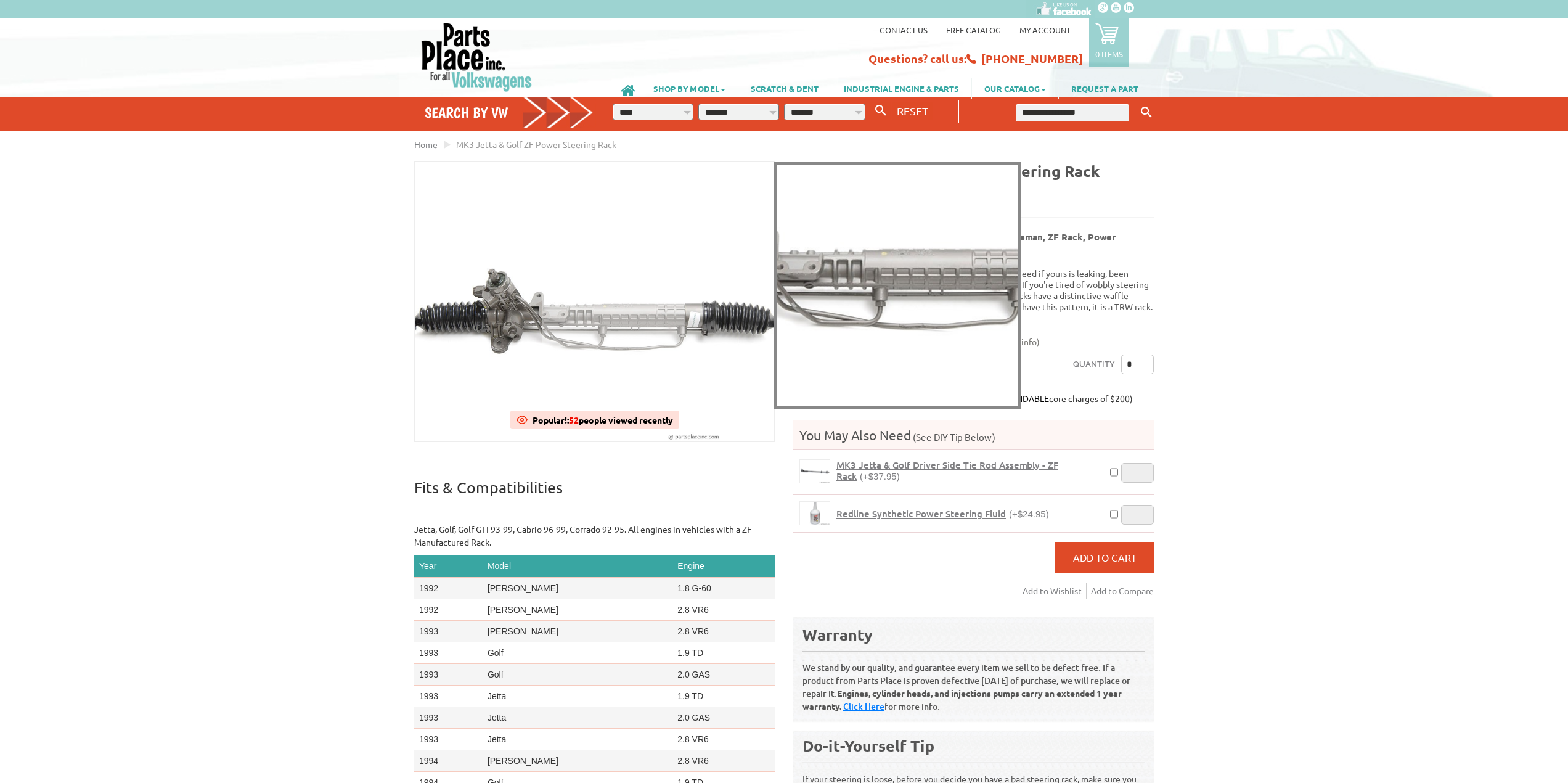
click at [613, 326] on div at bounding box center [614, 327] width 144 height 144
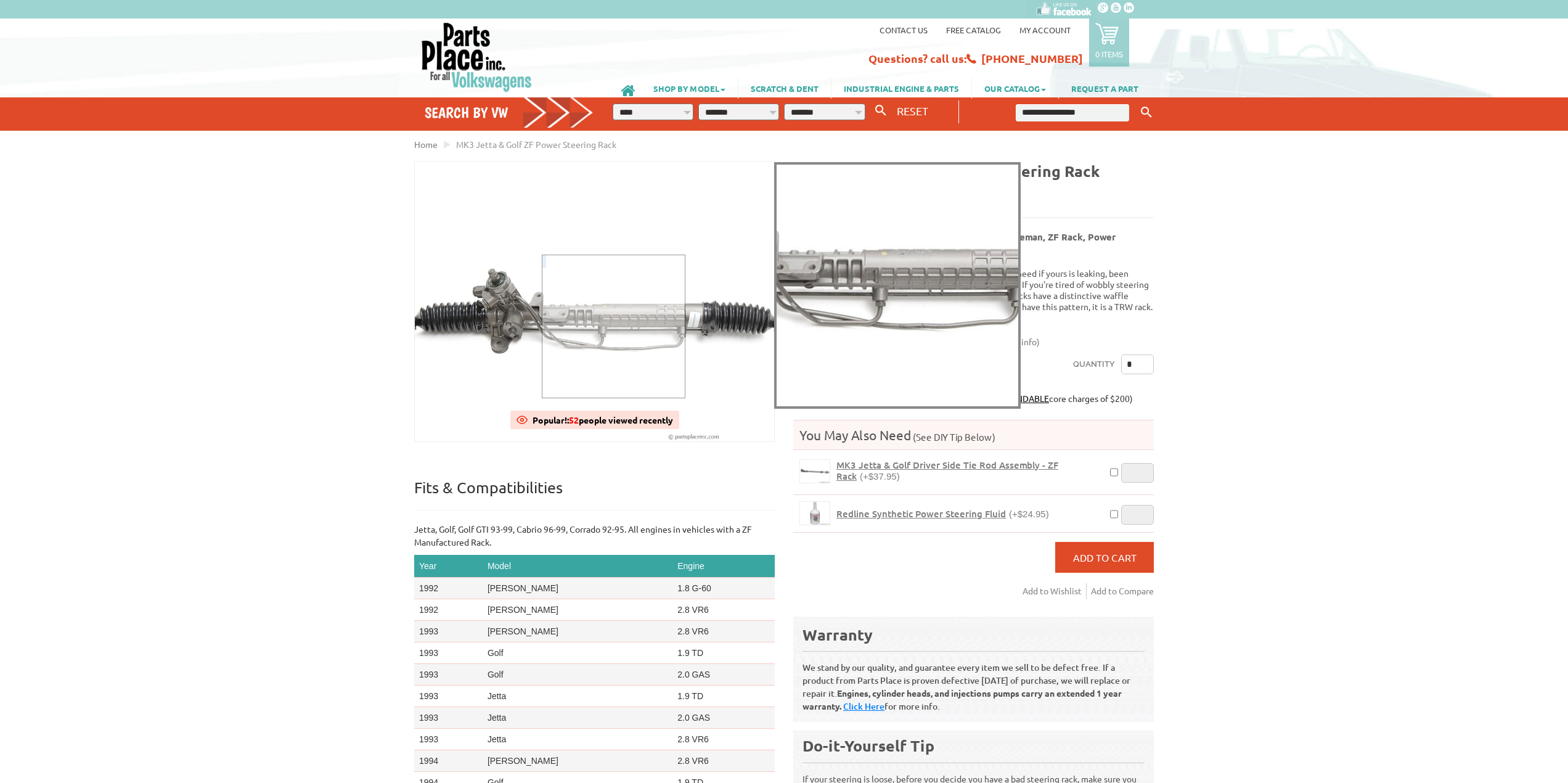
click at [613, 326] on div at bounding box center [614, 327] width 144 height 144
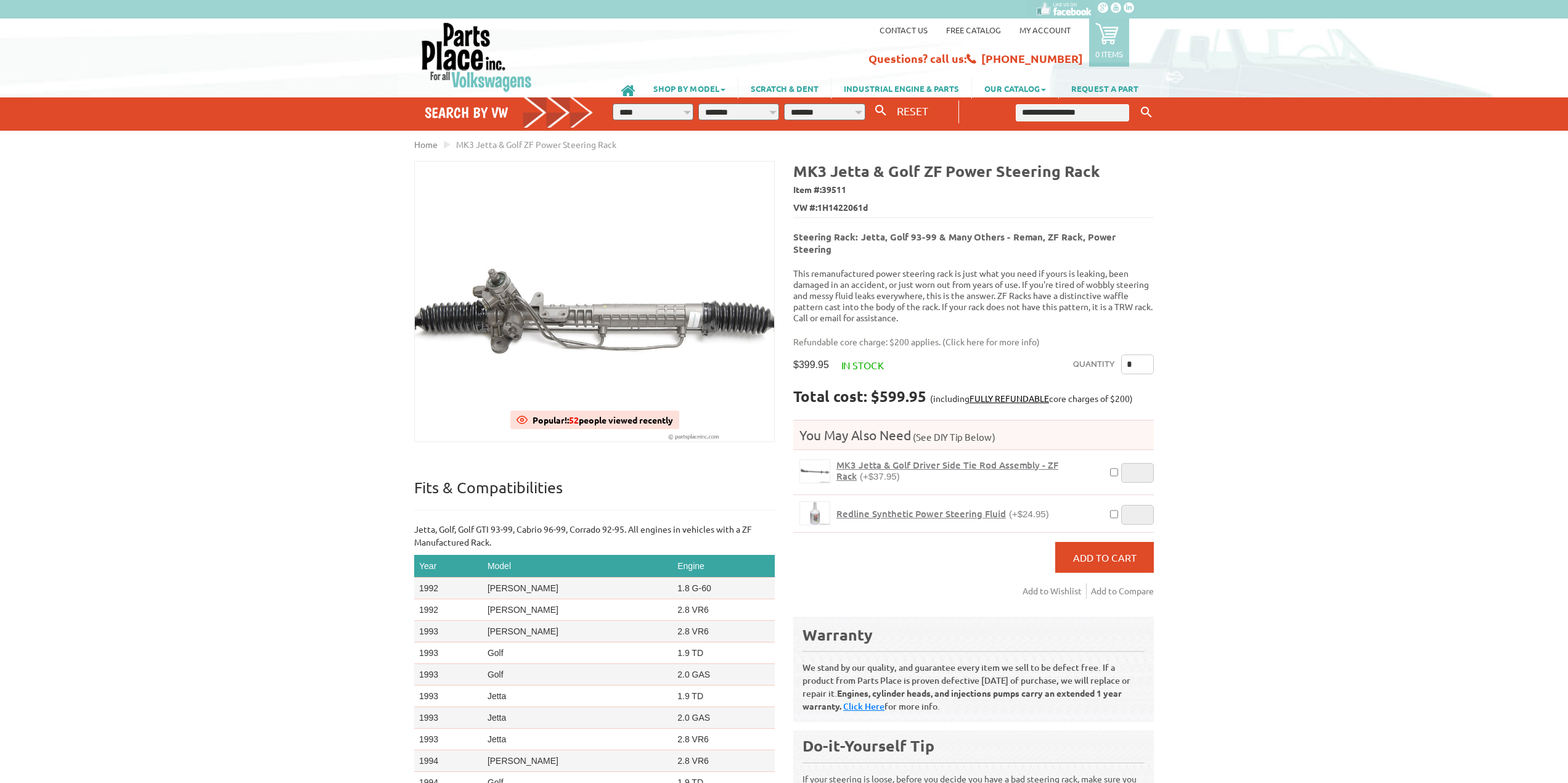
click at [1094, 109] on input "text" at bounding box center [1072, 113] width 113 height 17
type input "*"
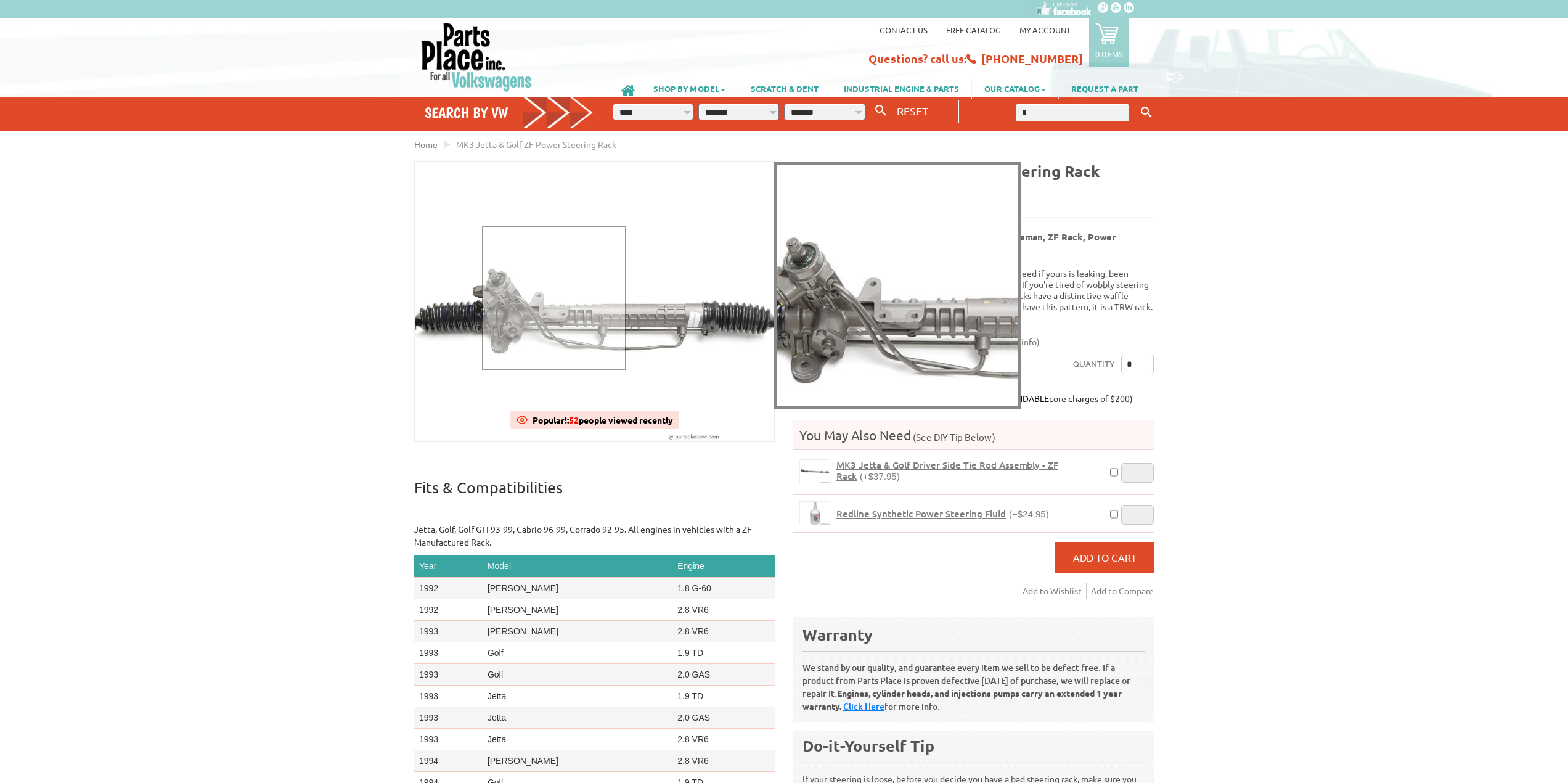
click at [553, 297] on div at bounding box center [554, 297] width 144 height 144
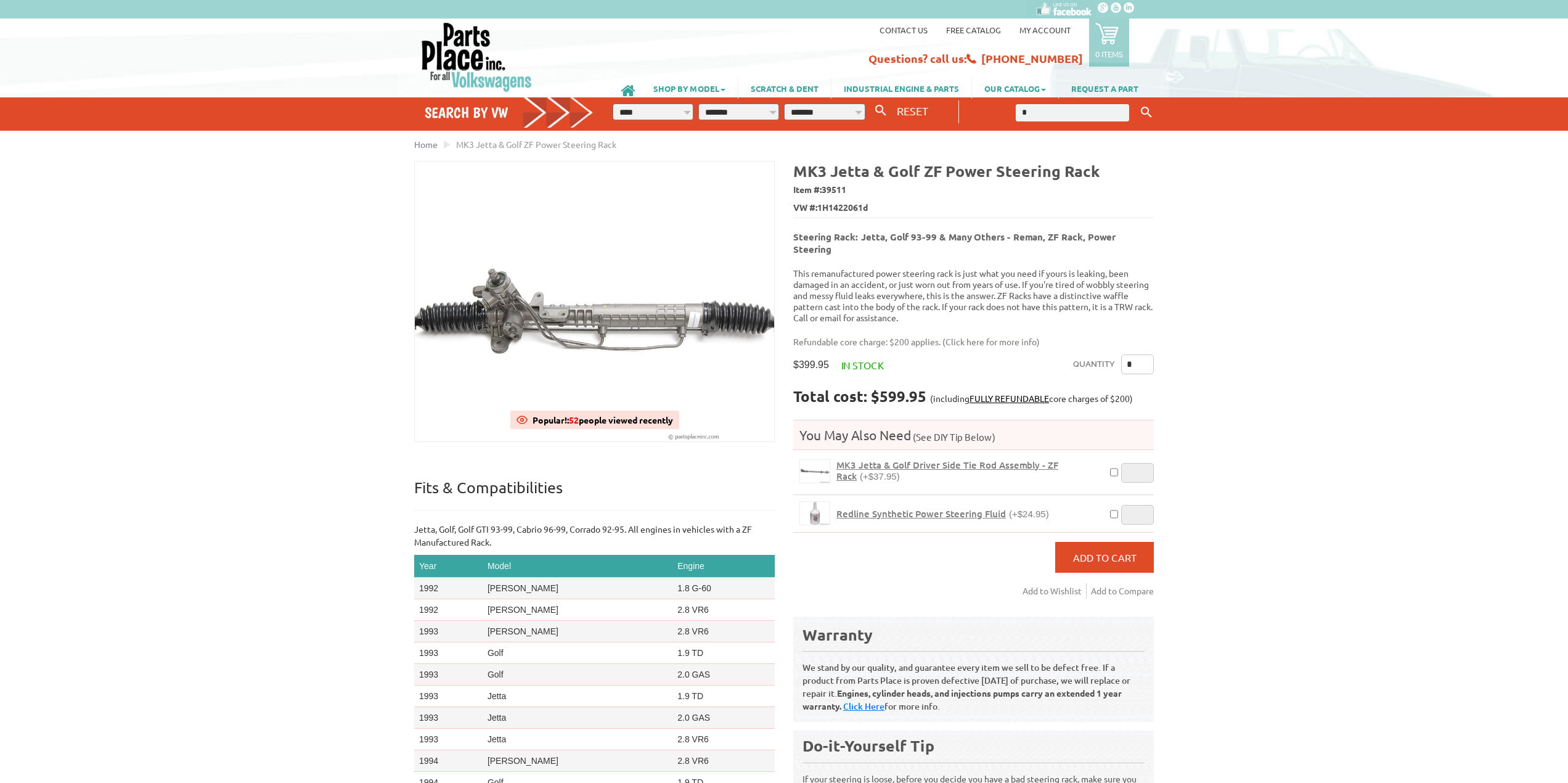
click at [1339, 352] on div "VW Diesel Engine Parts Diesel Cylinder Heads and Parts Diesel Timing Belts, Ten…" at bounding box center [784, 475] width 1568 height 949
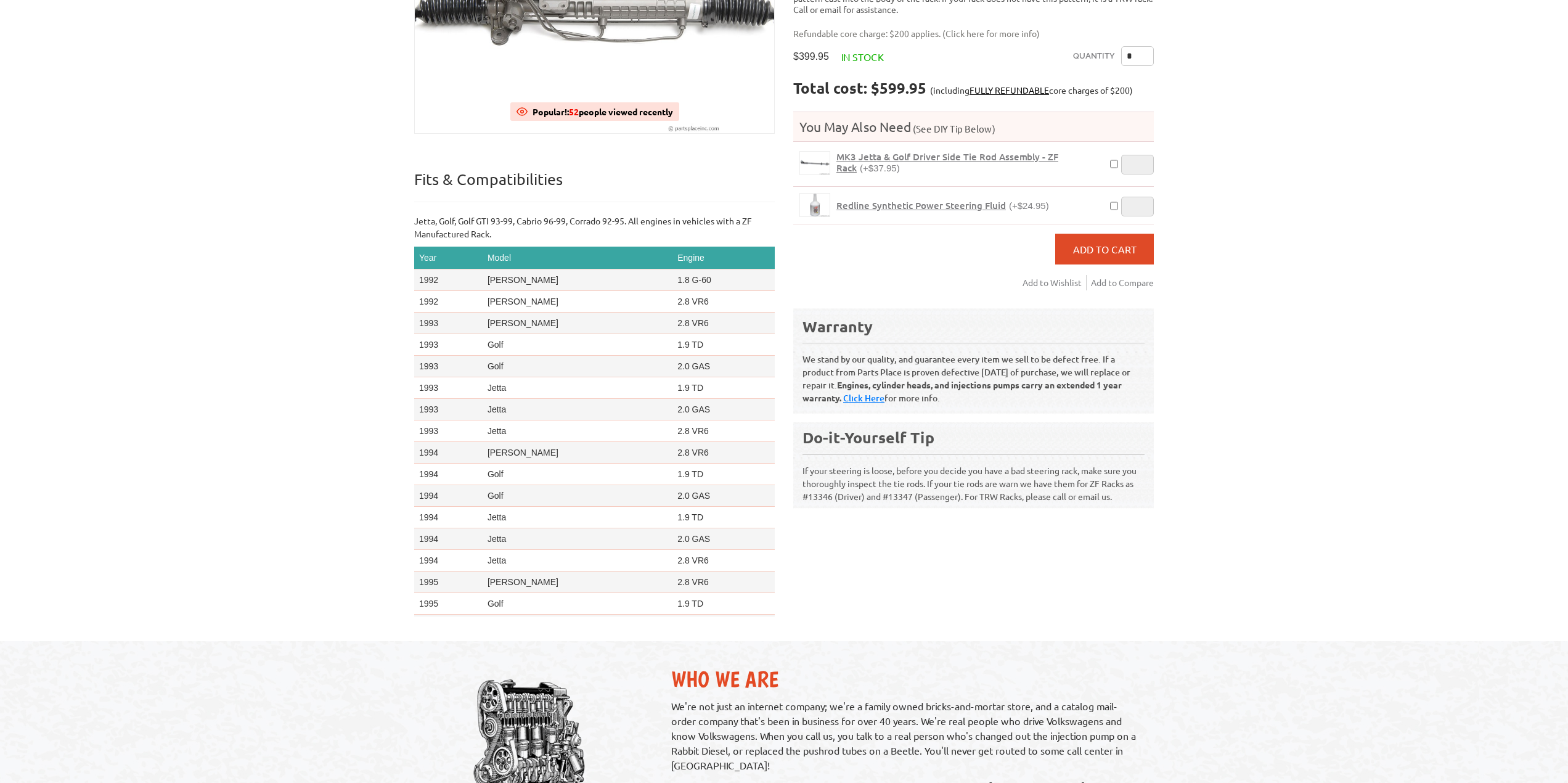
click at [528, 254] on th "Model" at bounding box center [577, 257] width 190 height 23
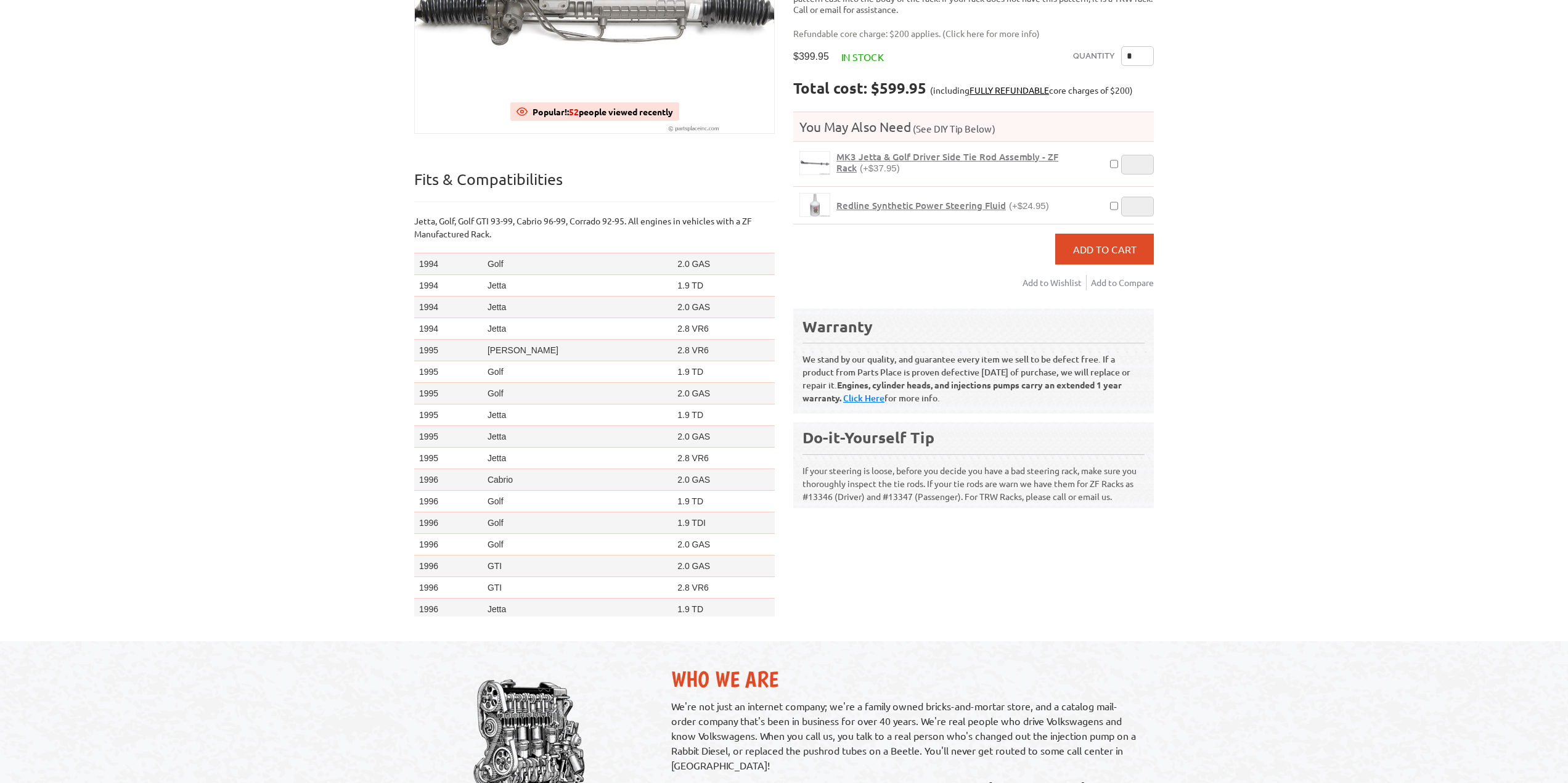
scroll to position [245, 0]
